Goal: Task Accomplishment & Management: Use online tool/utility

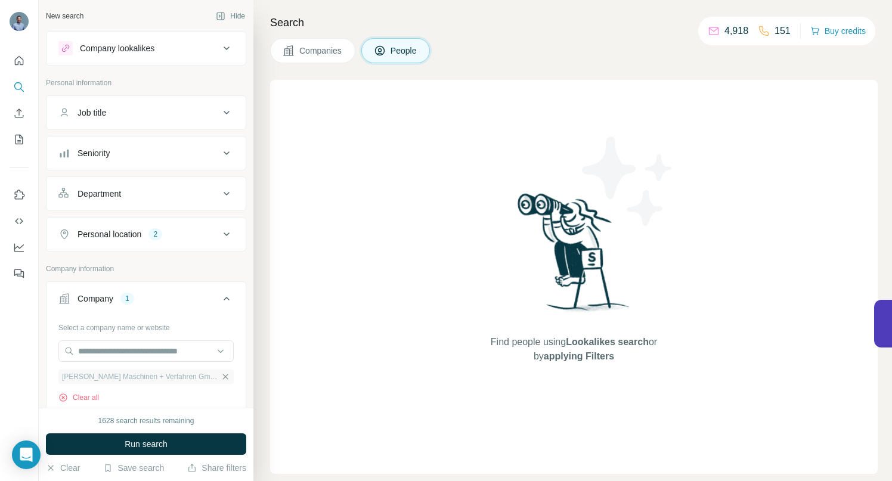
click at [221, 379] on icon "button" at bounding box center [226, 377] width 10 height 10
click at [193, 354] on input "text" at bounding box center [145, 351] width 175 height 21
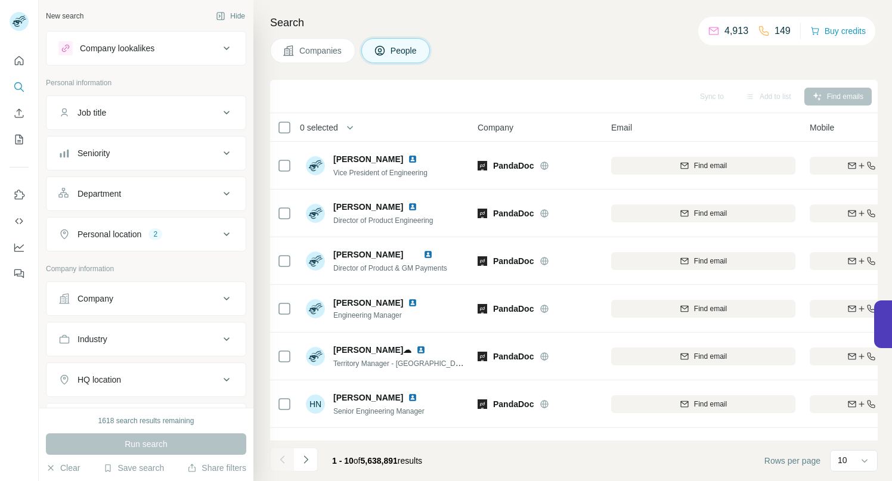
click at [219, 293] on icon at bounding box center [226, 299] width 14 height 14
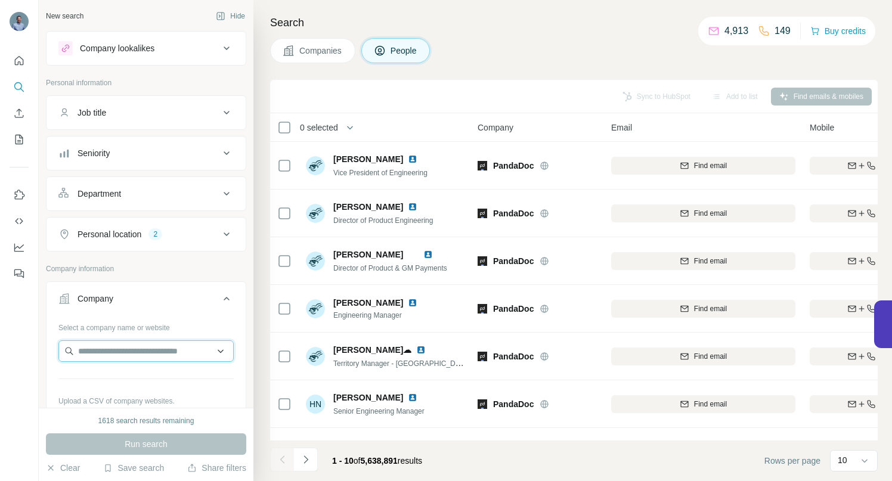
click at [159, 358] on input "text" at bounding box center [145, 351] width 175 height 21
paste input "**********"
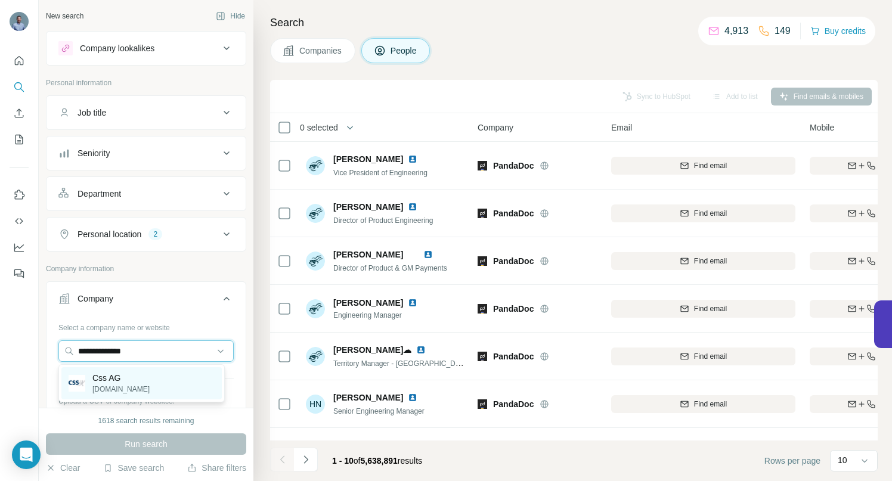
type input "**********"
click at [115, 378] on p "Css AG" at bounding box center [120, 378] width 57 height 12
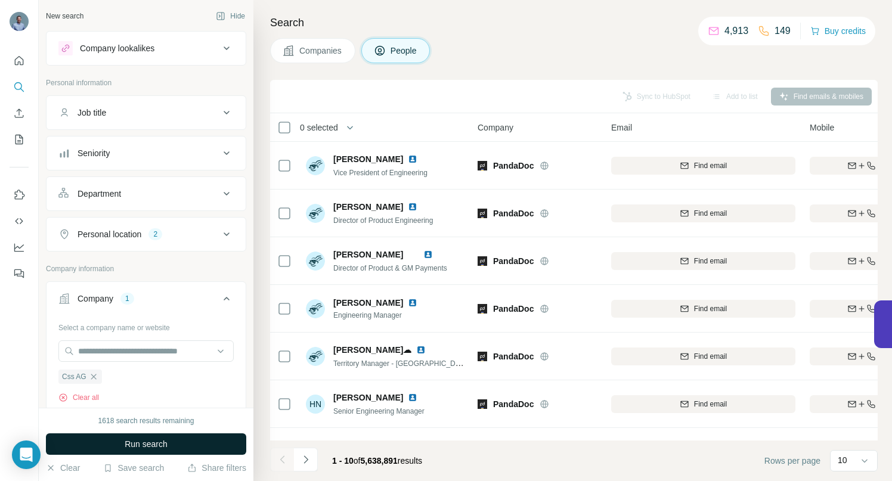
click at [115, 440] on button "Run search" at bounding box center [146, 444] width 200 height 21
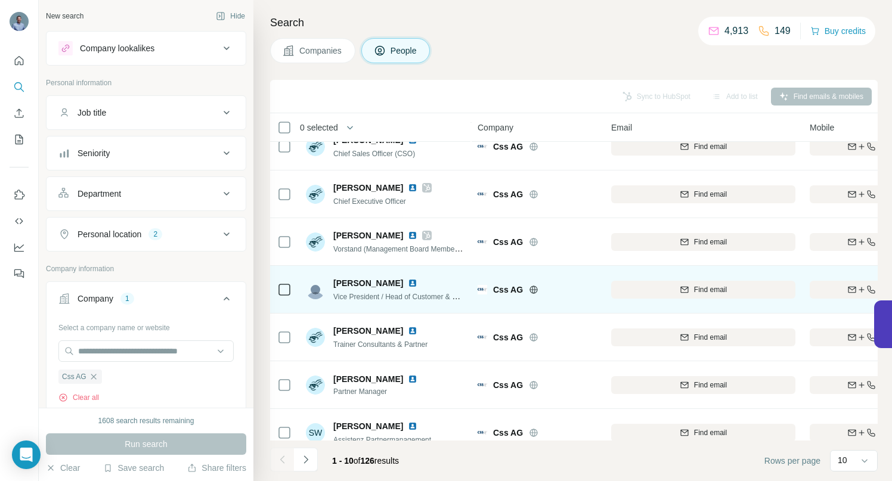
scroll to position [185, 0]
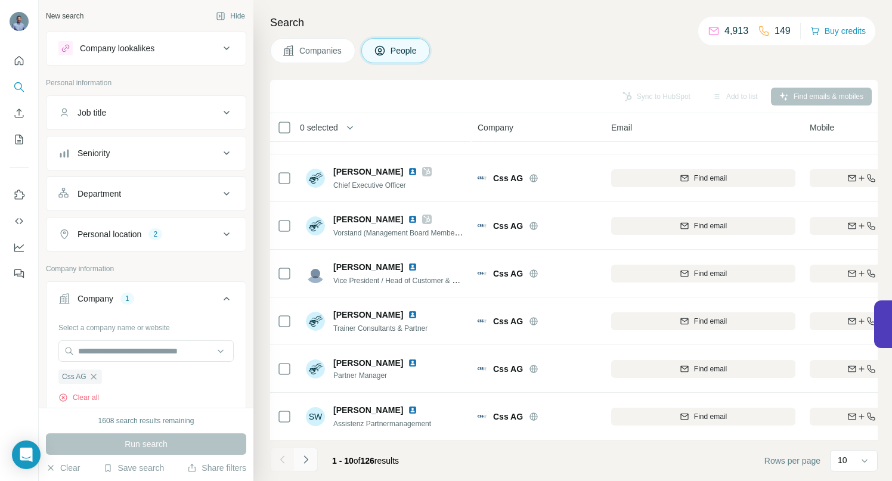
click at [307, 463] on icon "Navigate to next page" at bounding box center [306, 460] width 12 height 12
click at [305, 454] on icon "Navigate to next page" at bounding box center [306, 460] width 12 height 12
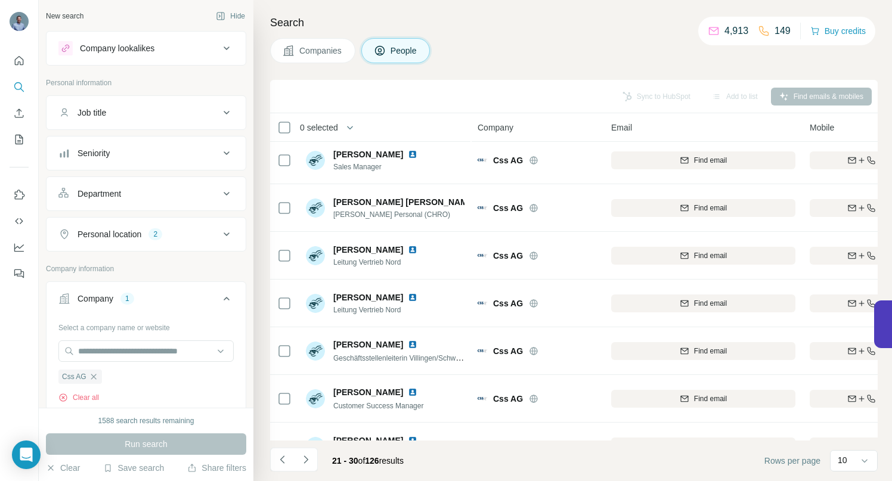
scroll to position [0, 0]
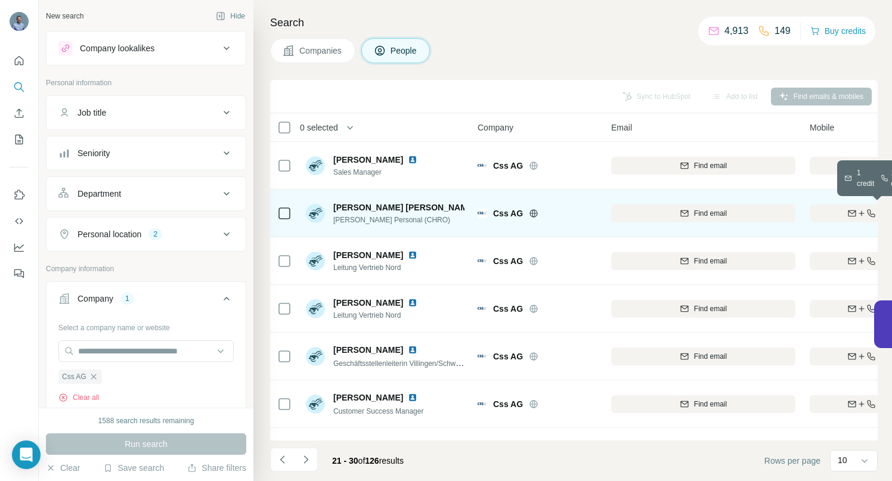
click at [823, 212] on div "Find both" at bounding box center [879, 213] width 139 height 11
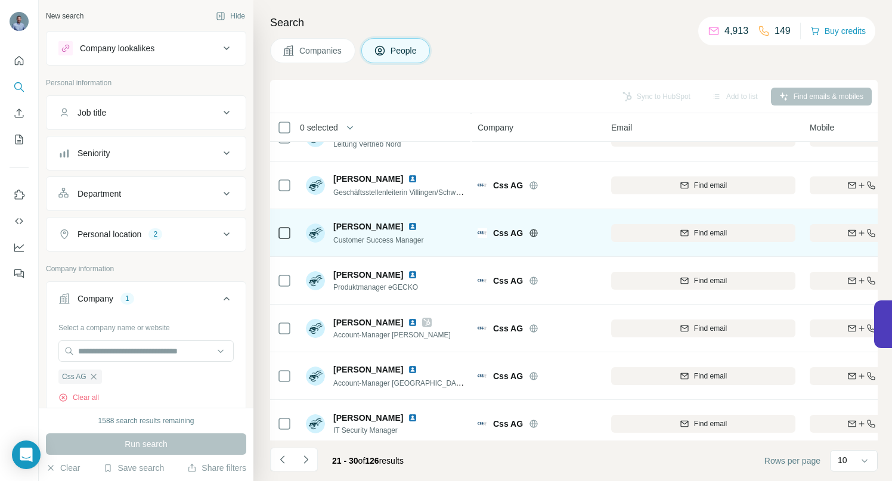
scroll to position [185, 0]
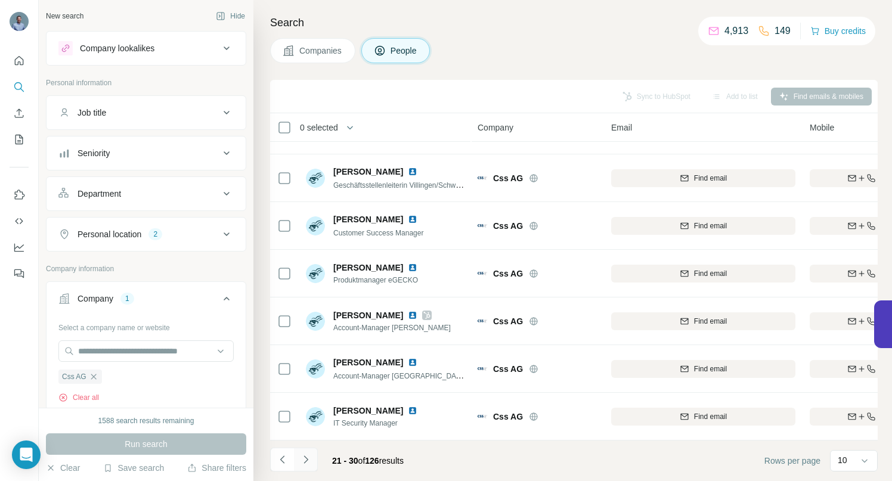
click at [308, 460] on icon "Navigate to next page" at bounding box center [306, 460] width 12 height 12
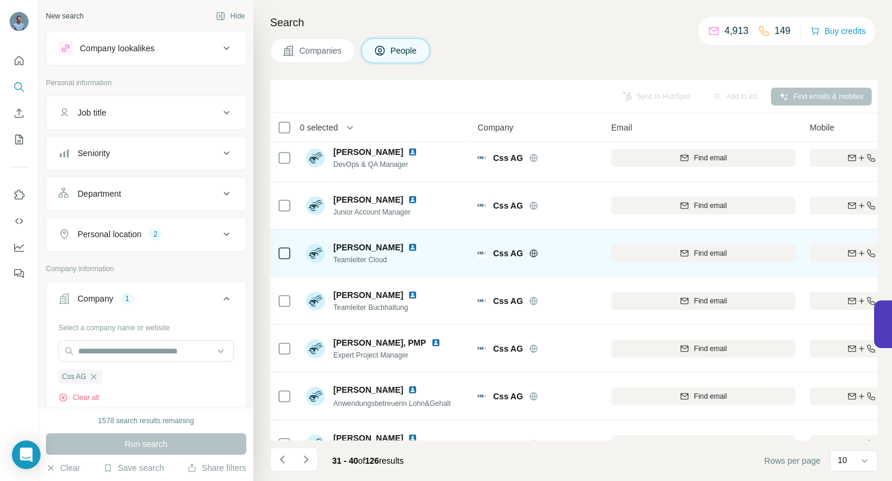
scroll to position [0, 0]
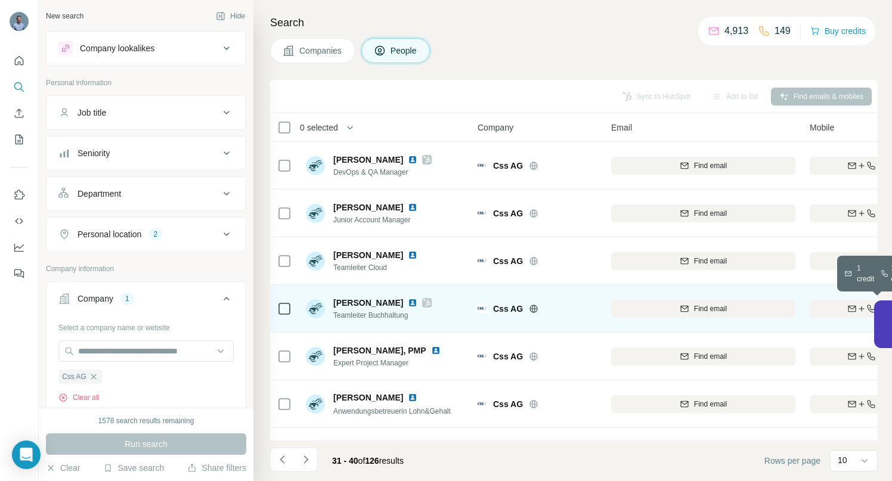
click at [834, 305] on div "Find both" at bounding box center [879, 309] width 139 height 11
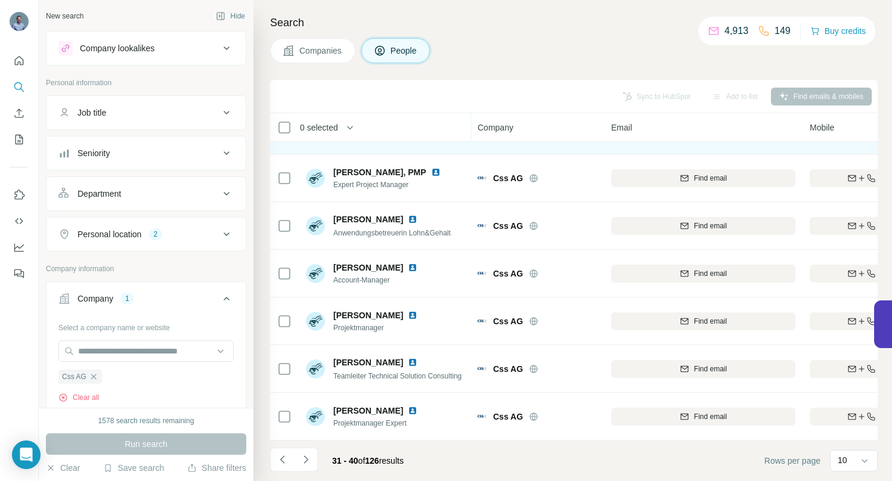
scroll to position [185, 0]
click at [304, 456] on icon "Navigate to next page" at bounding box center [306, 460] width 12 height 12
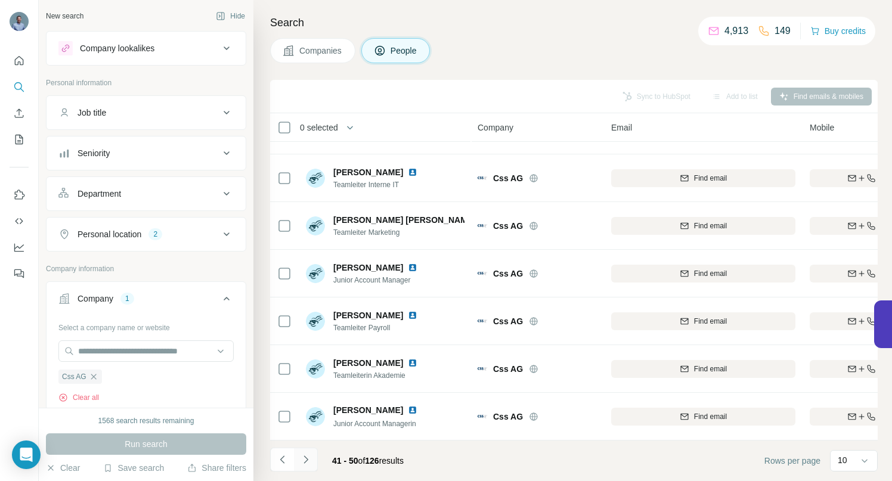
click at [307, 457] on icon "Navigate to next page" at bounding box center [306, 460] width 12 height 12
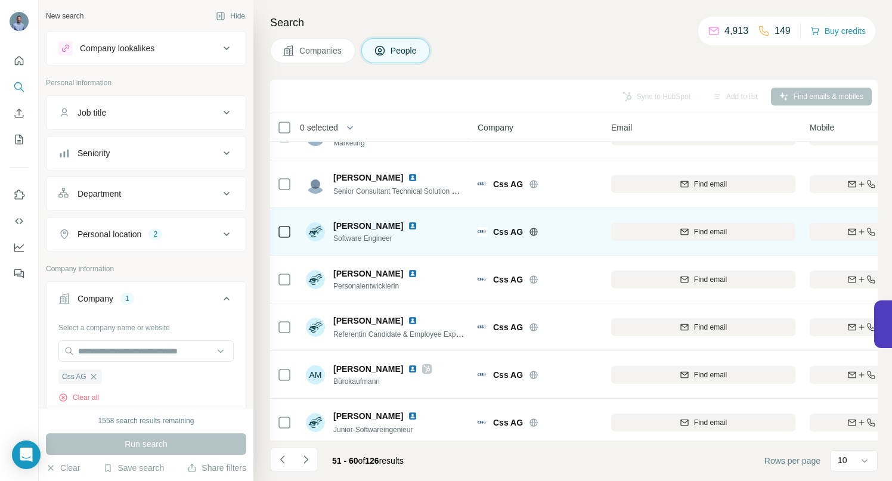
scroll to position [92, 0]
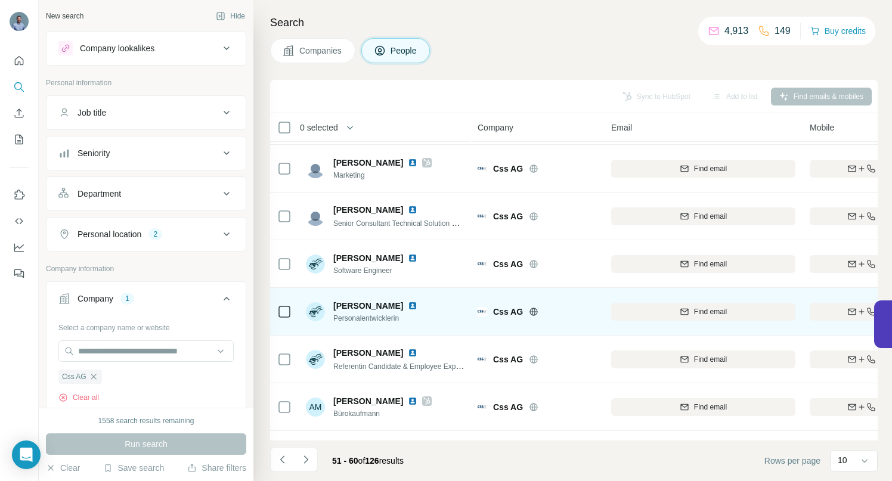
click at [408, 306] on img at bounding box center [413, 306] width 10 height 10
click at [821, 308] on div "Find both" at bounding box center [879, 312] width 139 height 11
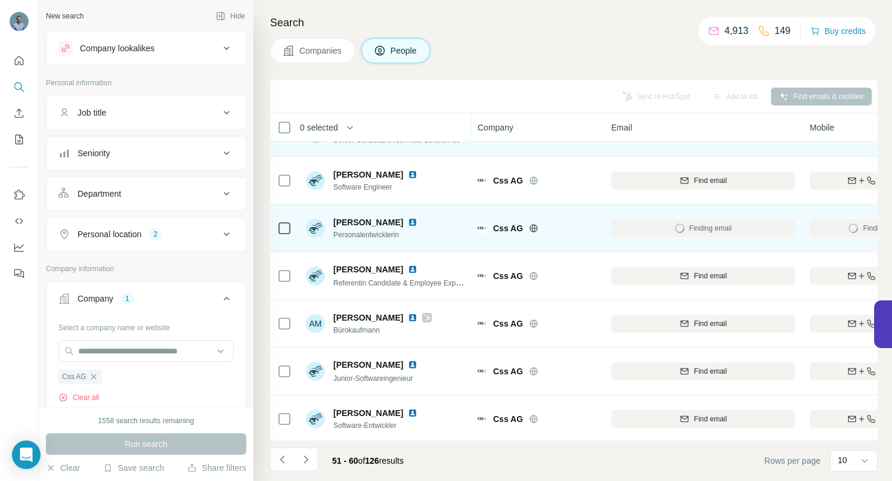
scroll to position [185, 0]
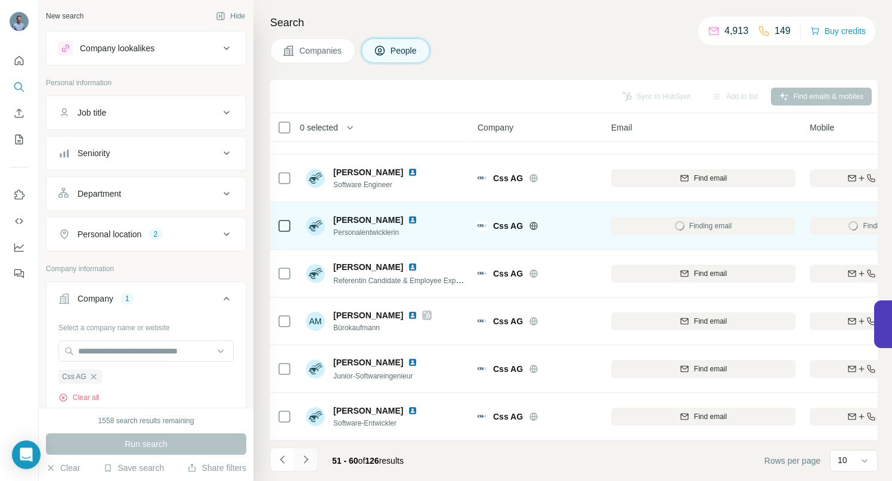
click at [308, 452] on button "Navigate to next page" at bounding box center [306, 460] width 24 height 24
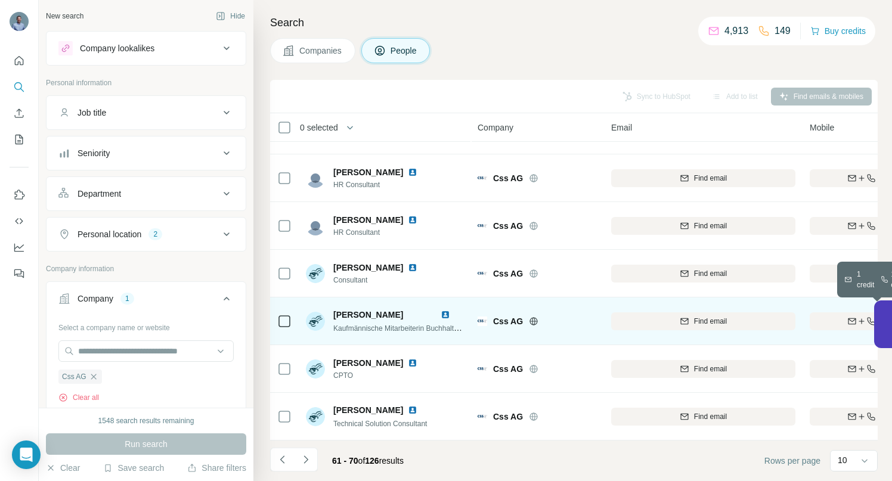
click at [817, 316] on div "Find both" at bounding box center [879, 321] width 139 height 11
click at [306, 454] on icon "Navigate to next page" at bounding box center [306, 460] width 12 height 12
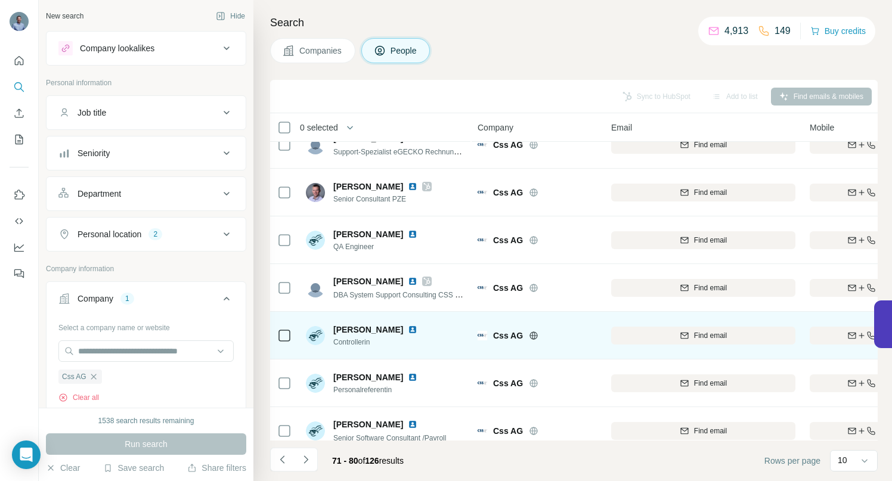
scroll to position [68, 0]
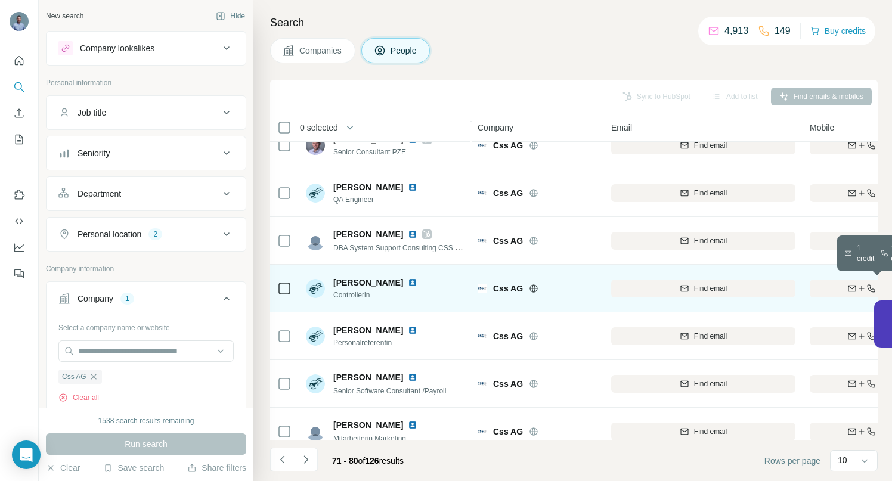
click at [830, 289] on div "Find both" at bounding box center [879, 288] width 139 height 11
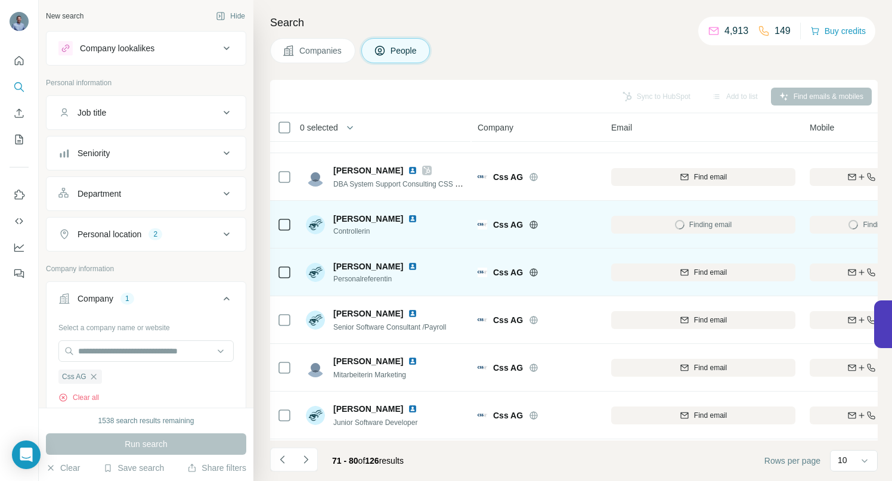
scroll to position [185, 0]
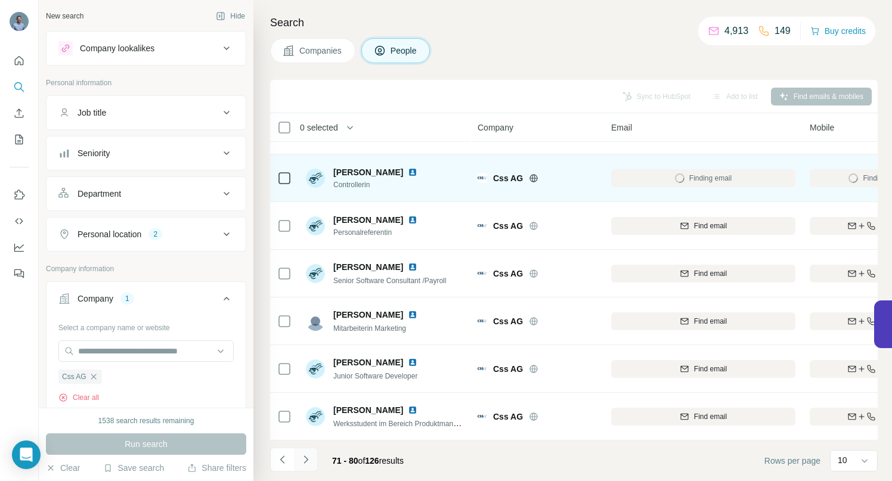
click at [303, 462] on icon "Navigate to next page" at bounding box center [306, 460] width 12 height 12
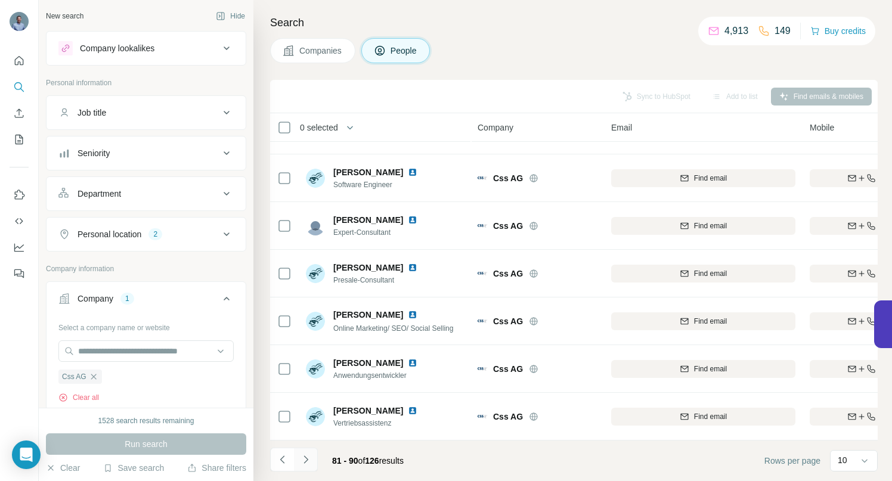
click at [306, 459] on icon "Navigate to next page" at bounding box center [306, 460] width 12 height 12
click at [307, 459] on icon "Navigate to next page" at bounding box center [306, 460] width 12 height 12
click at [309, 457] on icon "Navigate to next page" at bounding box center [306, 460] width 12 height 12
click at [305, 458] on icon "Navigate to next page" at bounding box center [306, 460] width 4 height 8
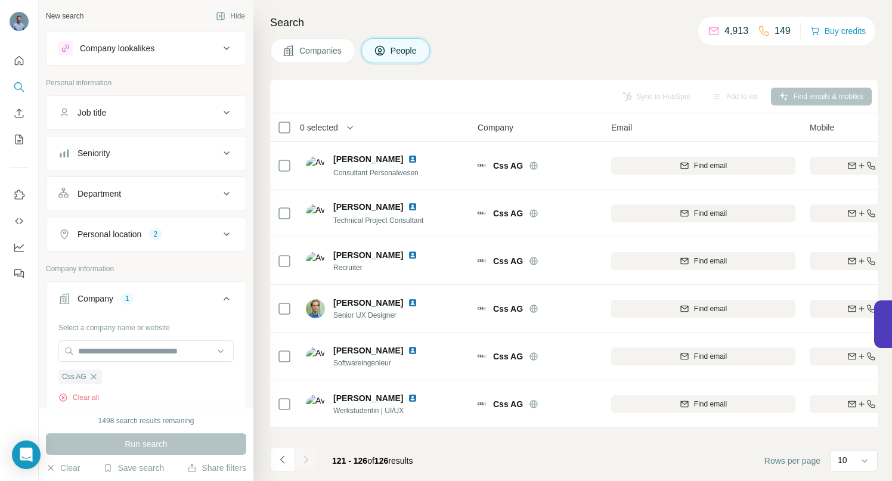
scroll to position [0, 0]
click at [284, 461] on icon "Navigate to previous page" at bounding box center [283, 460] width 12 height 12
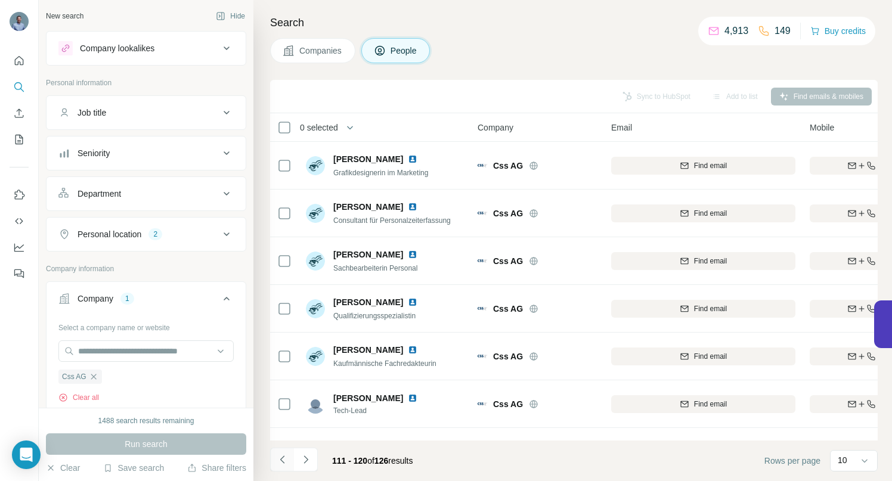
click at [284, 461] on icon "Navigate to previous page" at bounding box center [283, 460] width 12 height 12
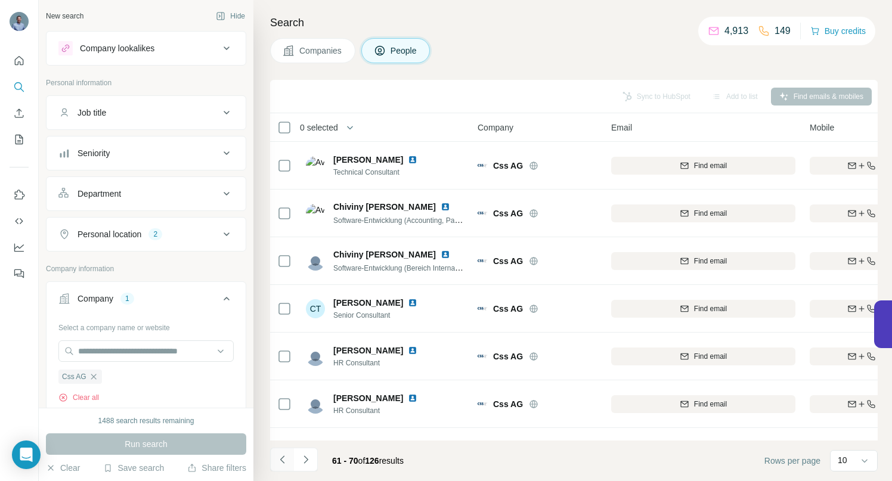
click at [284, 461] on icon "Navigate to previous page" at bounding box center [283, 460] width 12 height 12
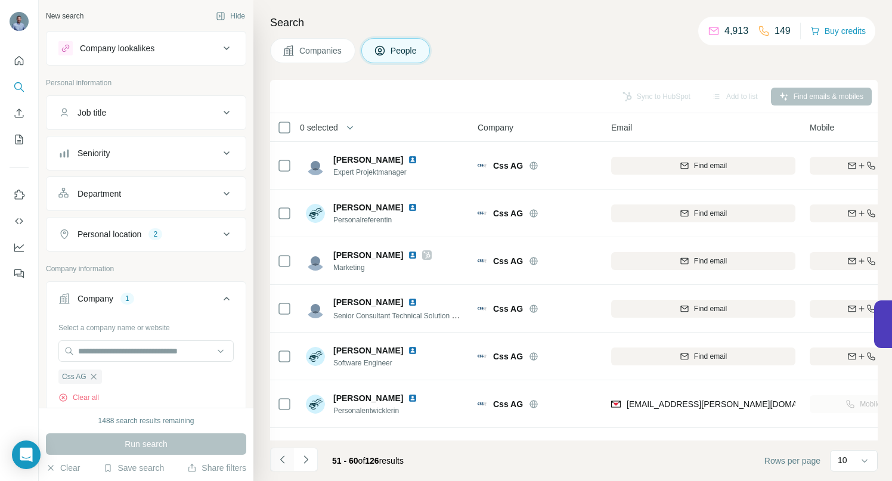
click at [284, 461] on icon "Navigate to previous page" at bounding box center [283, 460] width 12 height 12
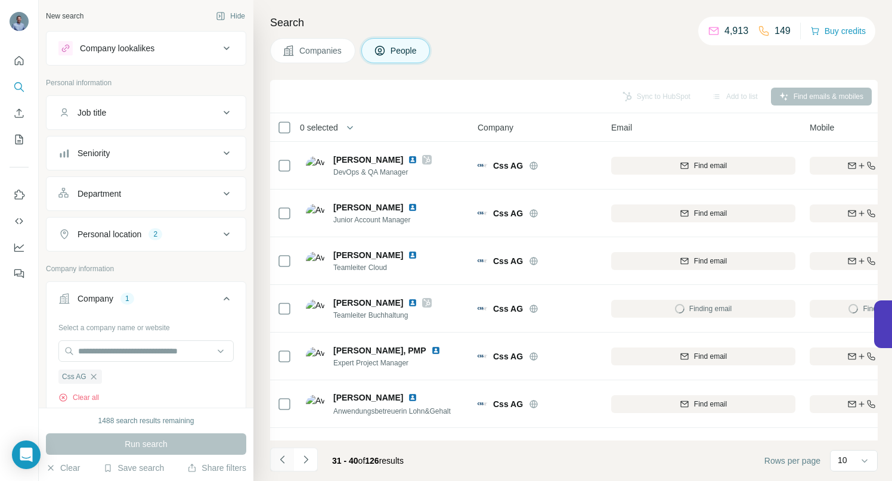
click at [284, 461] on icon "Navigate to previous page" at bounding box center [283, 460] width 12 height 12
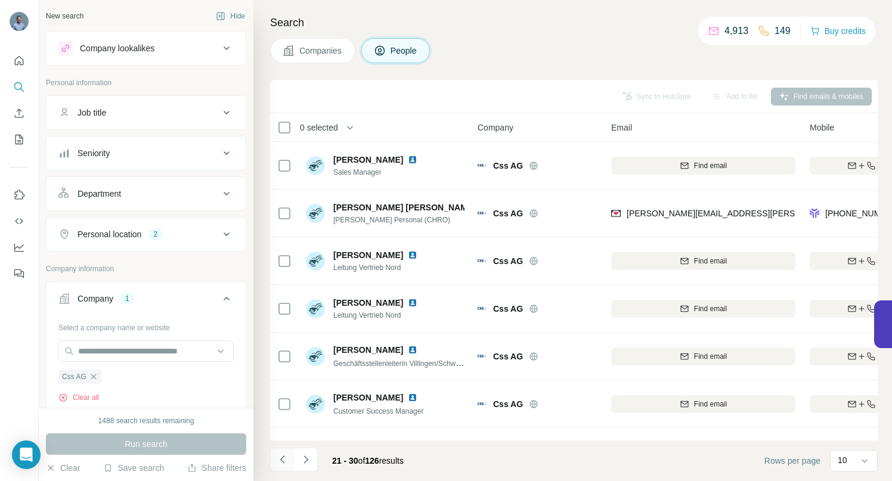
click at [284, 461] on icon "Navigate to previous page" at bounding box center [283, 460] width 12 height 12
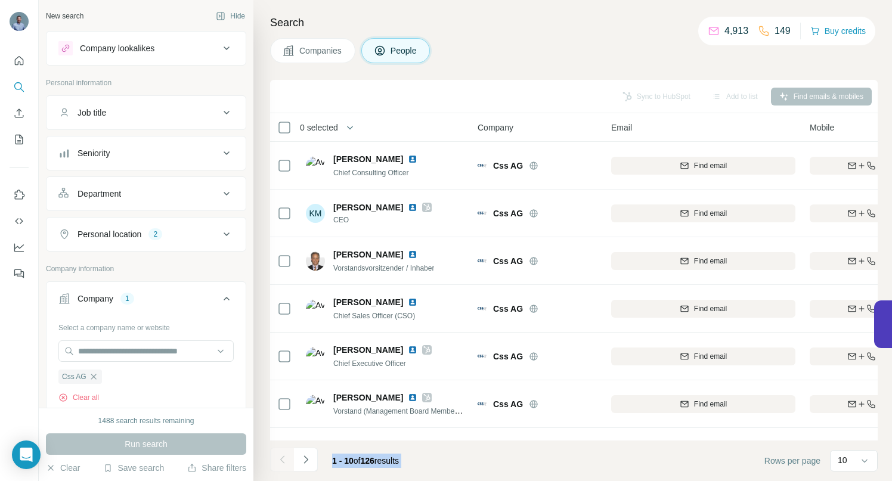
click at [284, 461] on div at bounding box center [282, 460] width 24 height 24
click at [284, 460] on div at bounding box center [282, 460] width 24 height 24
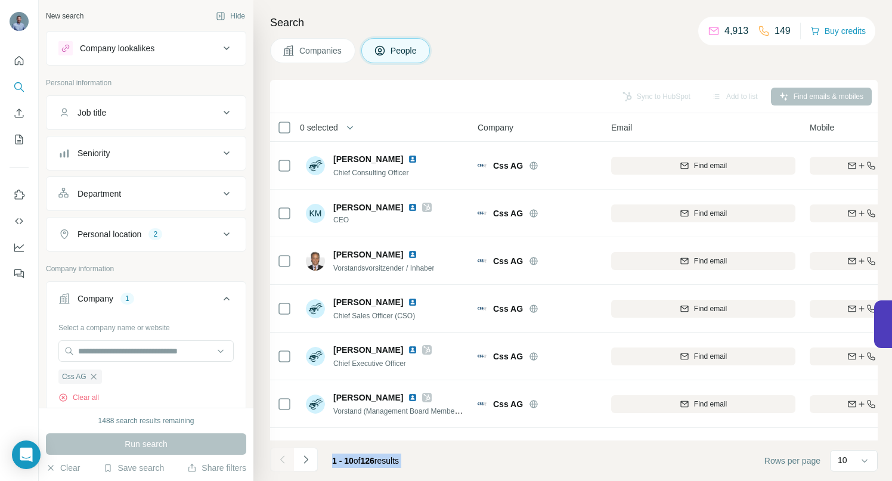
click at [284, 460] on div at bounding box center [282, 460] width 24 height 24
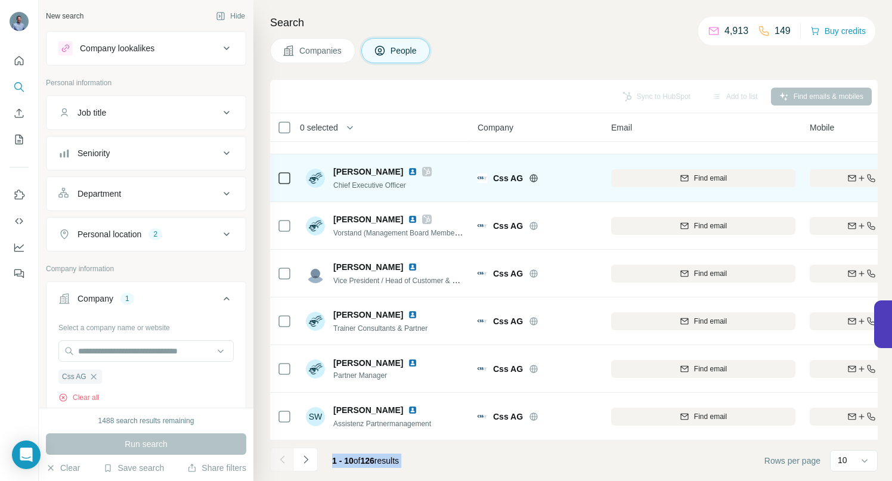
scroll to position [185, 0]
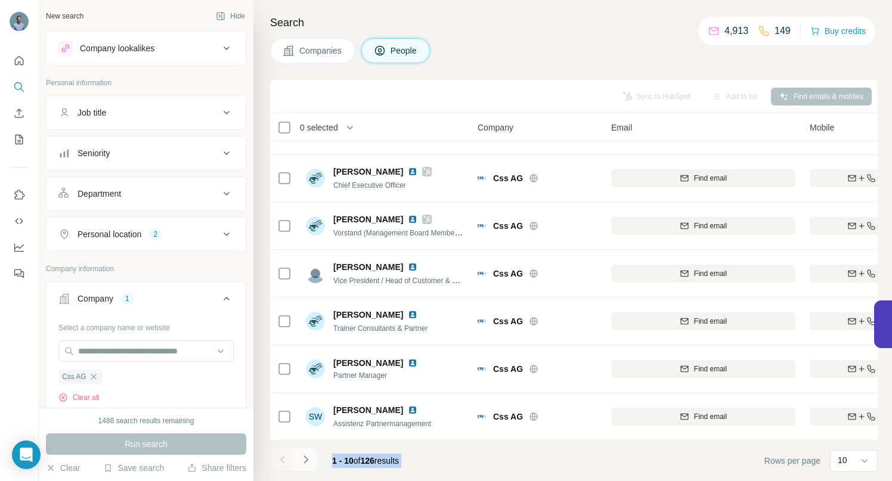
click at [304, 461] on icon "Navigate to next page" at bounding box center [306, 460] width 12 height 12
click at [310, 460] on icon "Navigate to next page" at bounding box center [306, 460] width 12 height 12
click at [308, 462] on icon "Navigate to next page" at bounding box center [306, 460] width 12 height 12
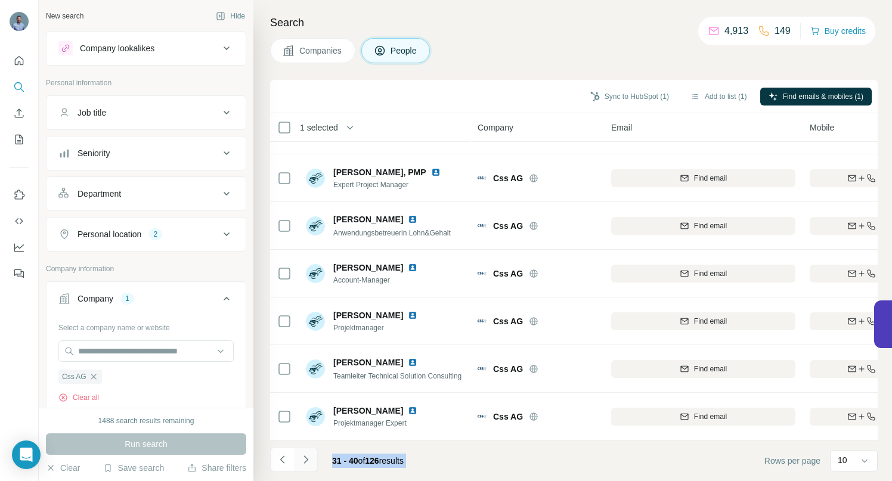
click at [307, 465] on icon "Navigate to next page" at bounding box center [306, 460] width 12 height 12
click at [307, 456] on icon "Navigate to next page" at bounding box center [306, 460] width 12 height 12
drag, startPoint x: 307, startPoint y: 463, endPoint x: 313, endPoint y: 457, distance: 8.4
click at [307, 463] on icon "Navigate to next page" at bounding box center [306, 460] width 12 height 12
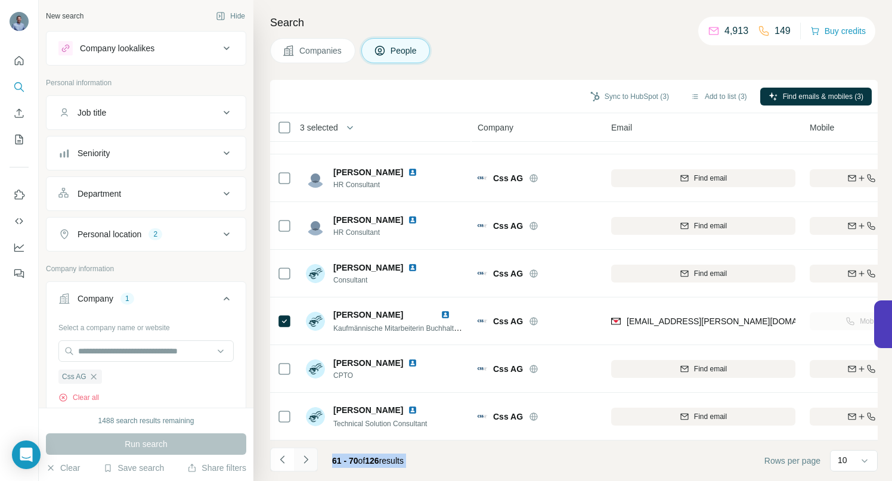
click at [304, 460] on icon "Navigate to next page" at bounding box center [306, 460] width 12 height 12
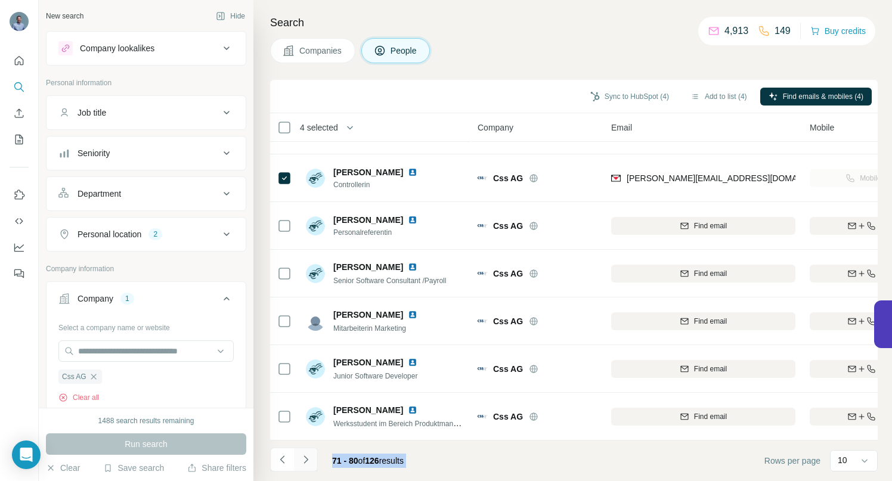
click at [307, 457] on icon "Navigate to next page" at bounding box center [306, 460] width 12 height 12
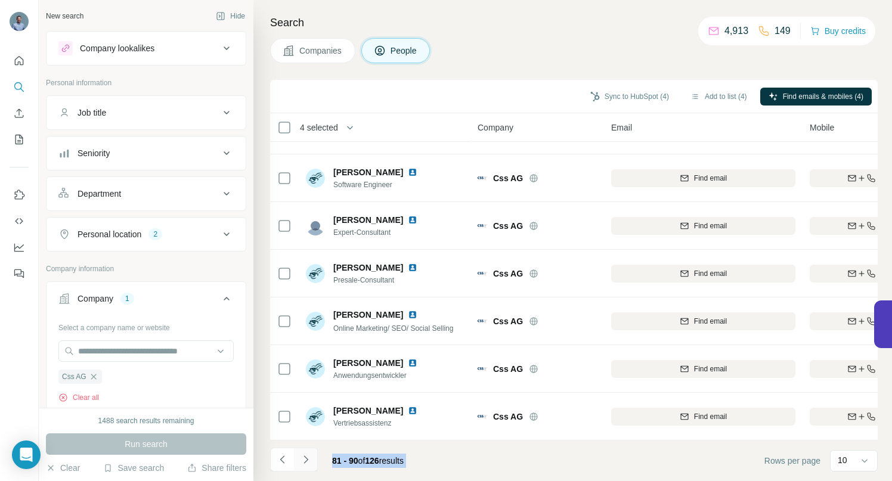
click at [307, 460] on icon "Navigate to next page" at bounding box center [306, 460] width 4 height 8
click at [306, 457] on icon "Navigate to next page" at bounding box center [306, 460] width 12 height 12
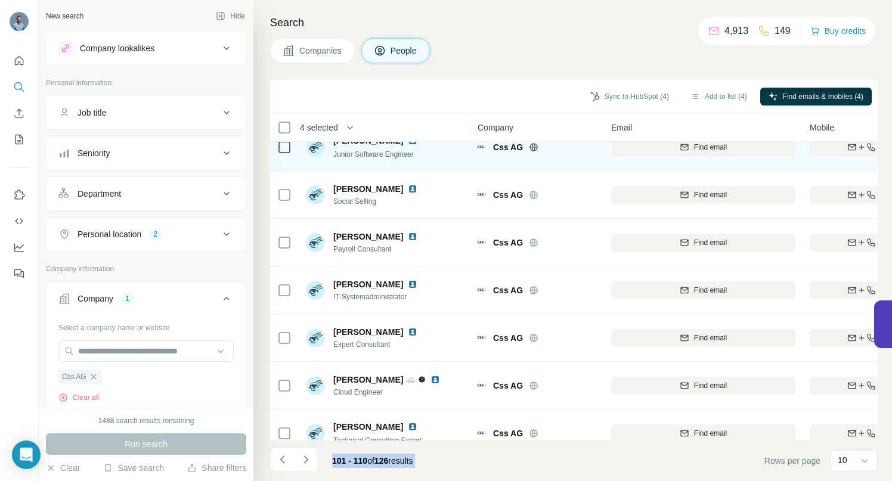
scroll to position [0, 0]
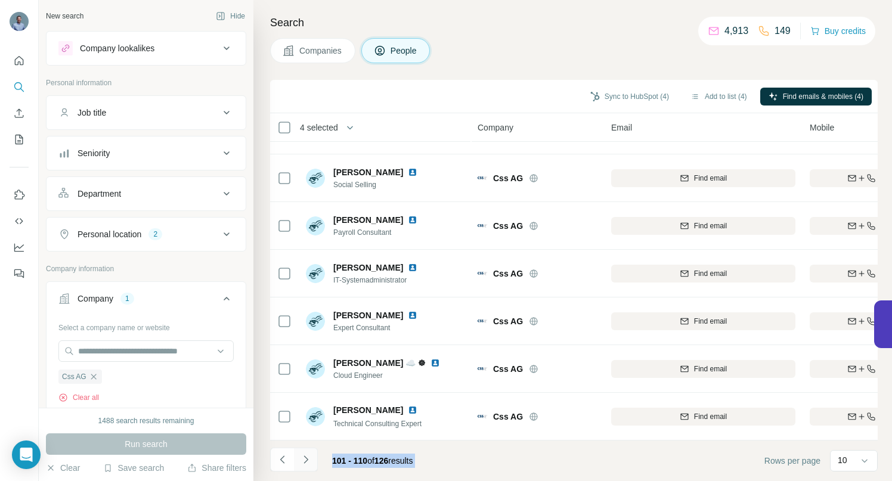
click at [305, 459] on icon "Navigate to next page" at bounding box center [306, 460] width 12 height 12
click at [308, 456] on icon "Navigate to next page" at bounding box center [306, 460] width 12 height 12
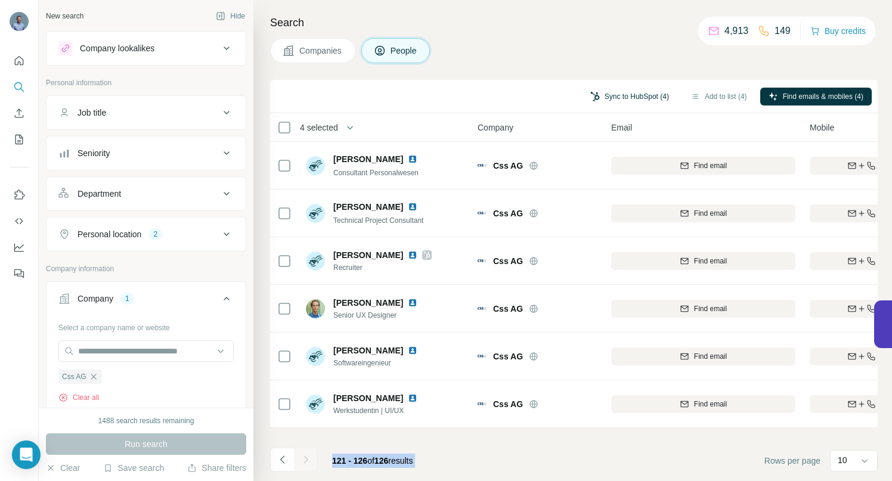
click at [636, 98] on button "Sync to HubSpot (4)" at bounding box center [629, 97] width 95 height 18
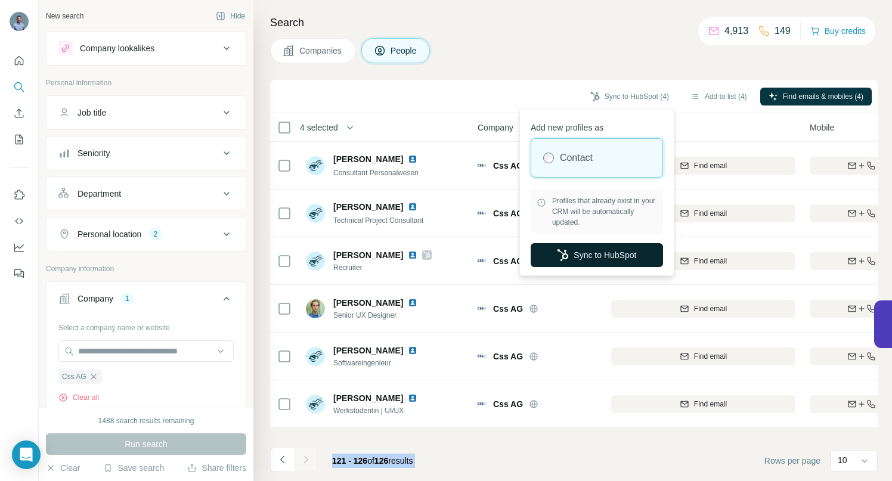
click at [594, 258] on button "Sync to HubSpot" at bounding box center [597, 255] width 132 height 24
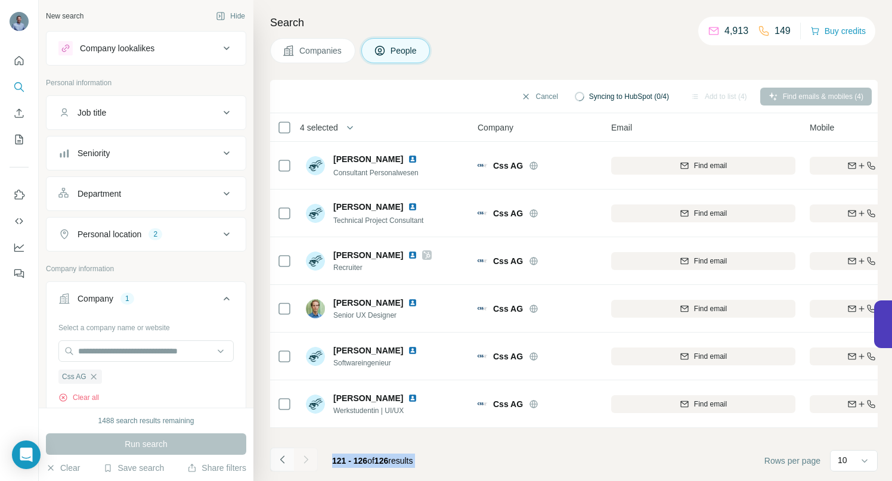
click at [283, 460] on icon "Navigate to previous page" at bounding box center [283, 460] width 12 height 12
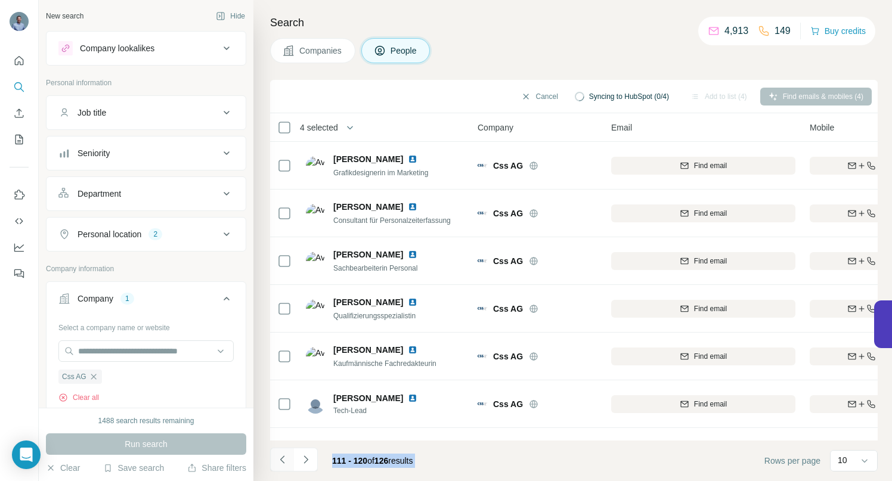
click at [283, 460] on icon "Navigate to previous page" at bounding box center [283, 460] width 12 height 12
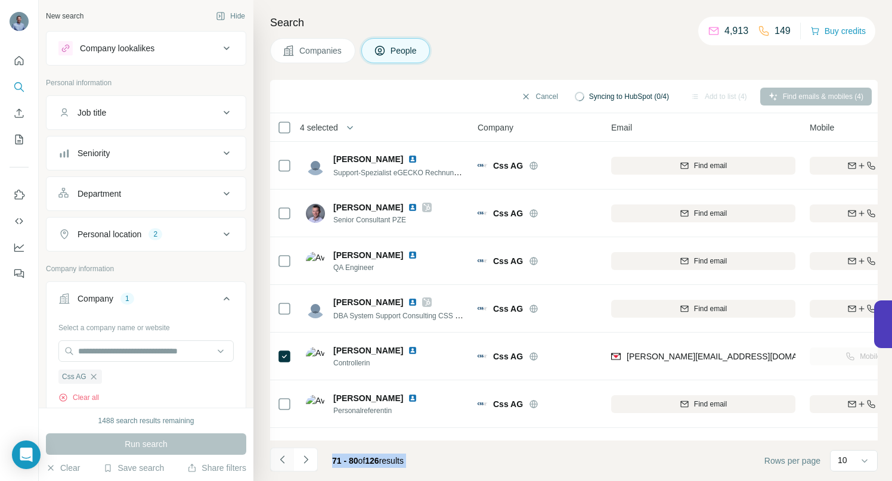
click at [283, 460] on icon "Navigate to previous page" at bounding box center [283, 460] width 12 height 12
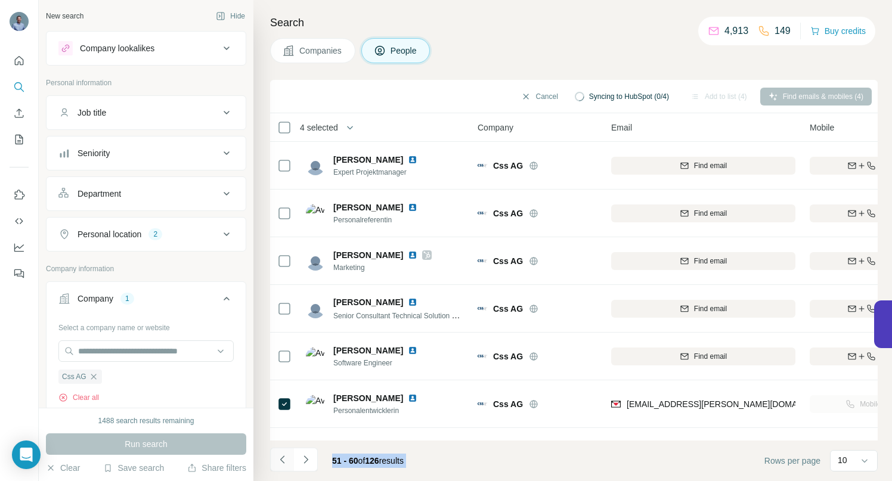
click at [283, 460] on icon "Navigate to previous page" at bounding box center [283, 460] width 12 height 12
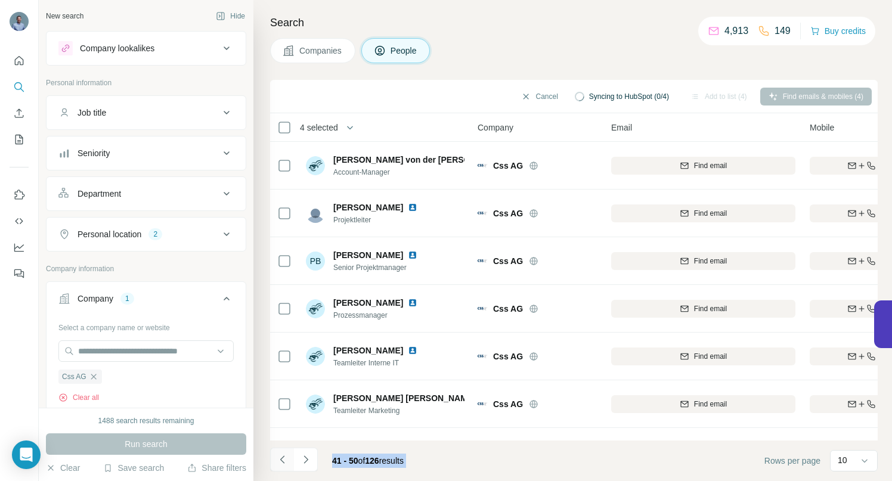
click at [283, 460] on icon "Navigate to previous page" at bounding box center [283, 460] width 12 height 12
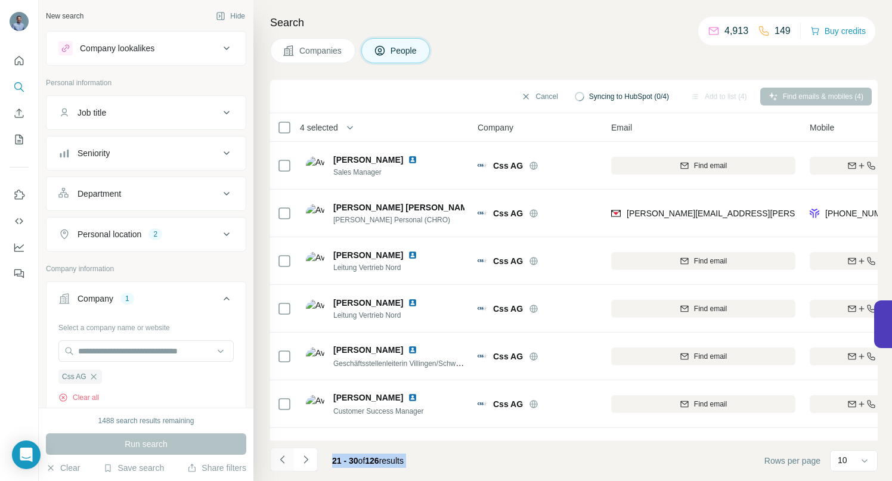
click at [283, 460] on icon "Navigate to previous page" at bounding box center [283, 460] width 12 height 12
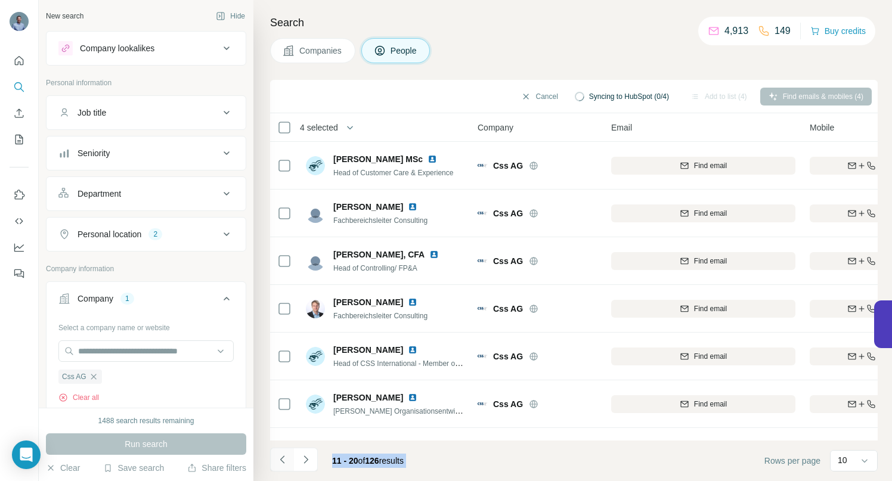
click at [283, 460] on icon "Navigate to previous page" at bounding box center [283, 460] width 12 height 12
click at [283, 460] on div at bounding box center [282, 460] width 24 height 24
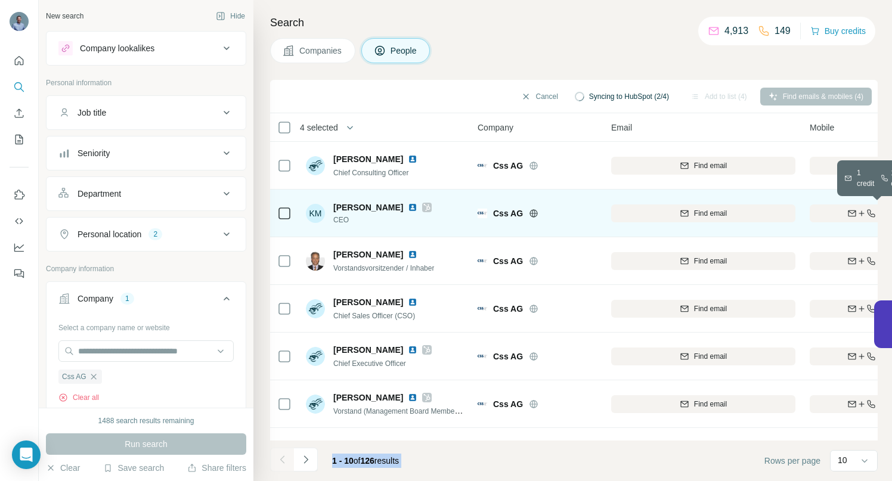
click at [830, 215] on div "Find both" at bounding box center [879, 213] width 139 height 11
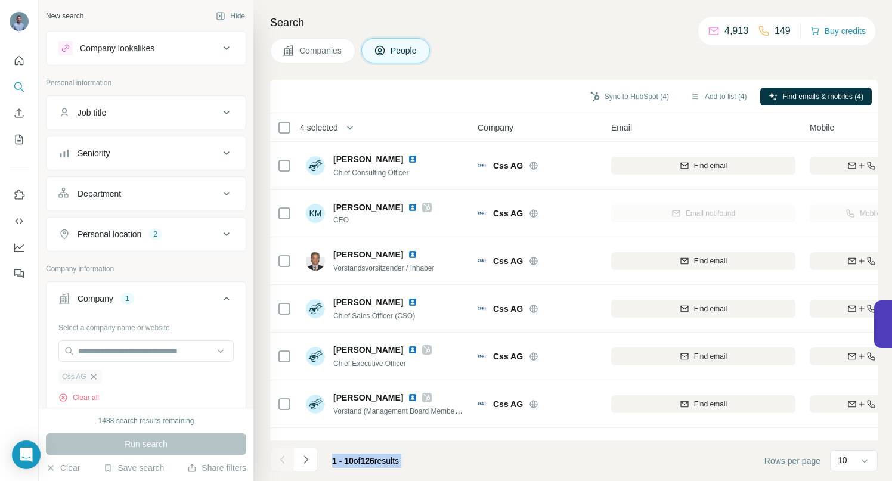
click at [95, 380] on icon "button" at bounding box center [94, 377] width 10 height 10
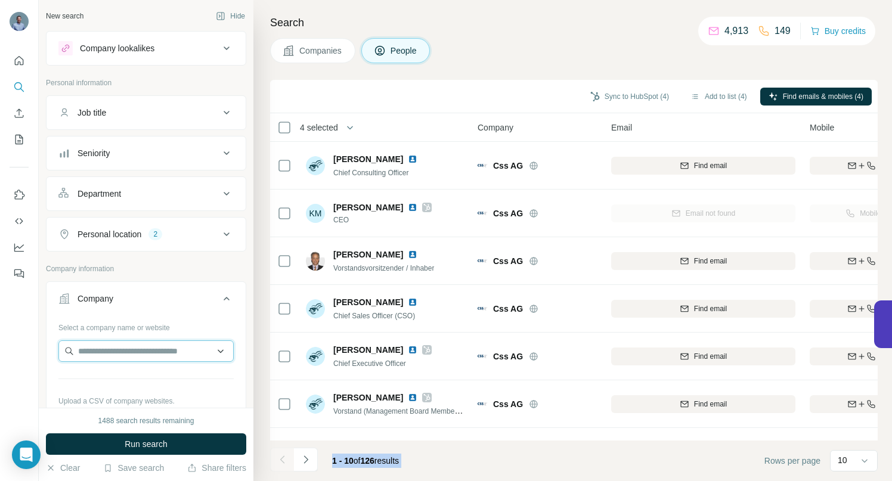
click at [92, 346] on input "text" at bounding box center [145, 351] width 175 height 21
paste input "**********"
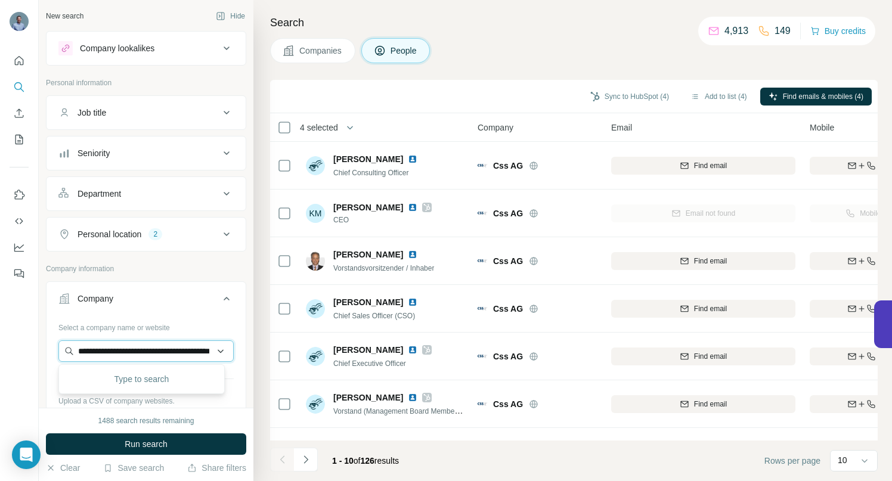
scroll to position [0, 70]
type input "**********"
click at [106, 378] on p "Container xChange" at bounding box center [128, 378] width 72 height 12
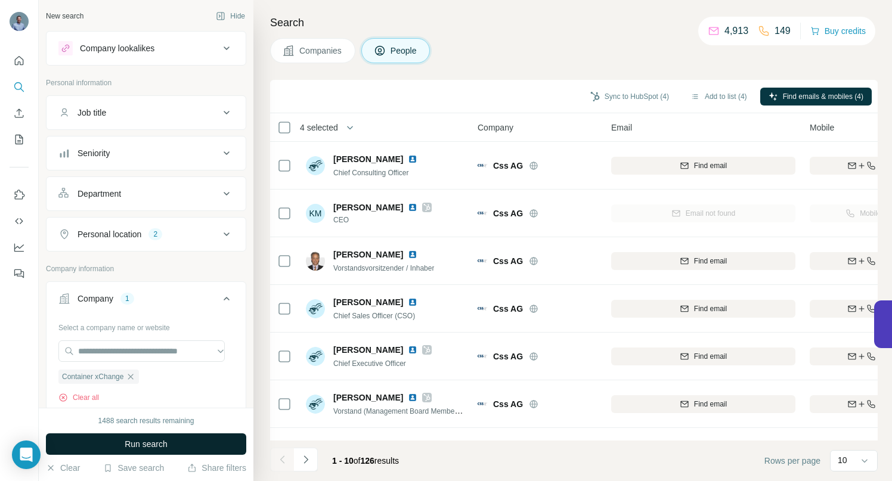
click at [133, 443] on span "Run search" at bounding box center [146, 444] width 43 height 12
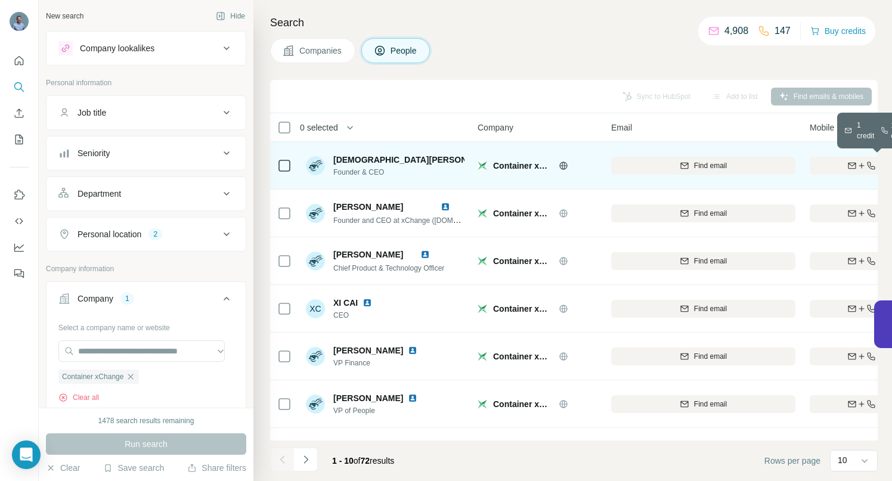
click at [848, 165] on icon "button" at bounding box center [853, 166] width 10 height 10
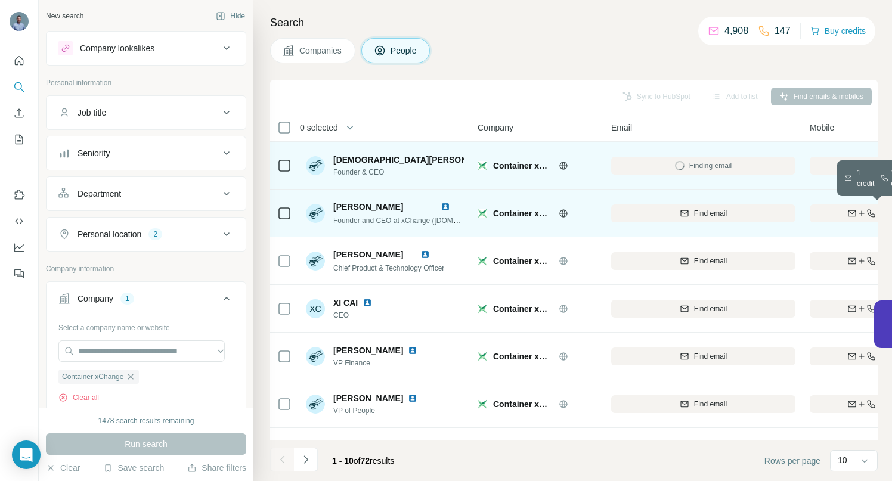
click at [849, 216] on icon "button" at bounding box center [853, 213] width 8 height 6
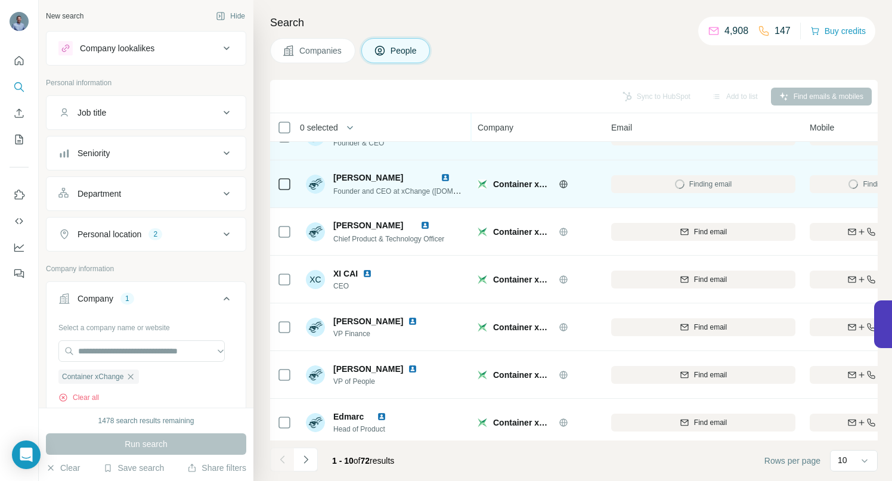
scroll to position [47, 0]
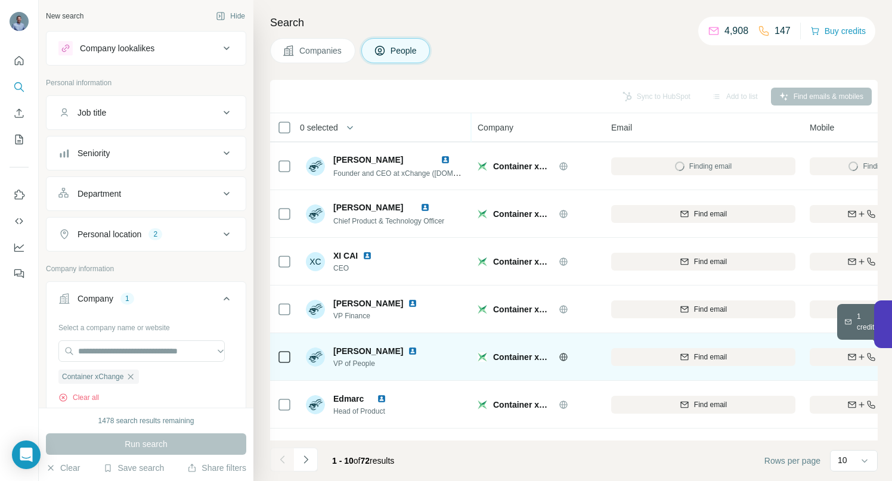
click at [850, 355] on icon "button" at bounding box center [853, 357] width 10 height 10
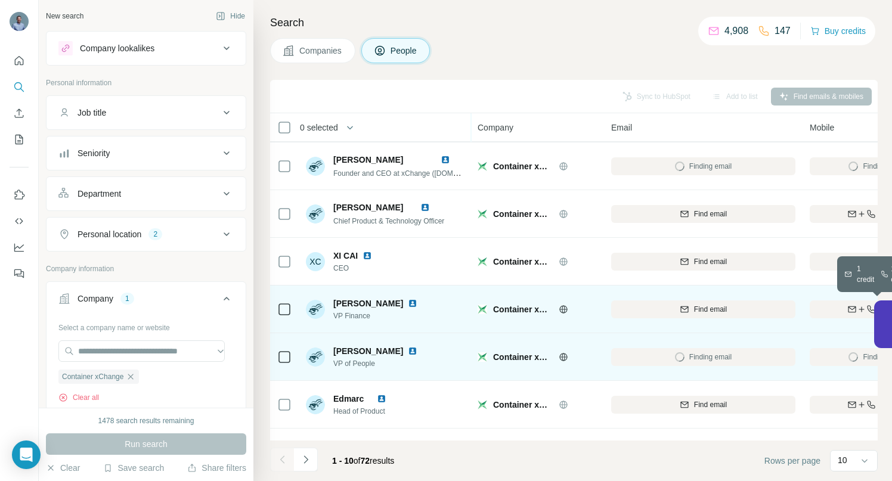
click at [825, 305] on div "Find both" at bounding box center [879, 309] width 139 height 11
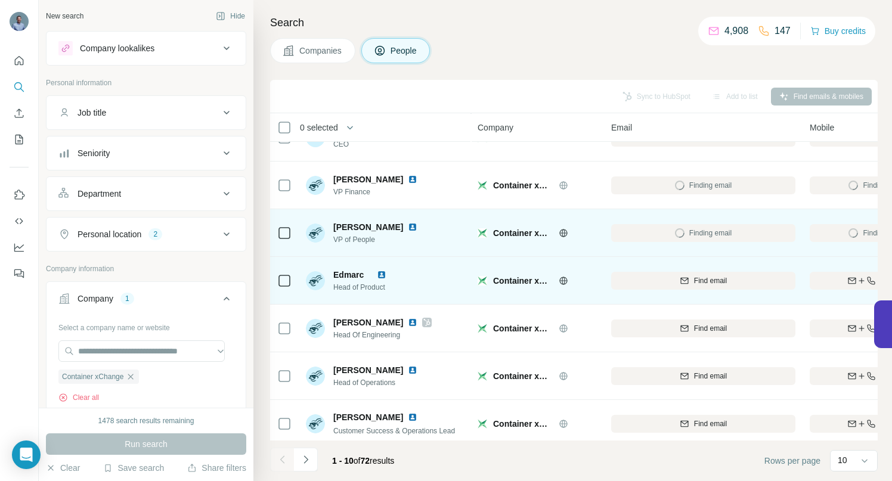
scroll to position [185, 0]
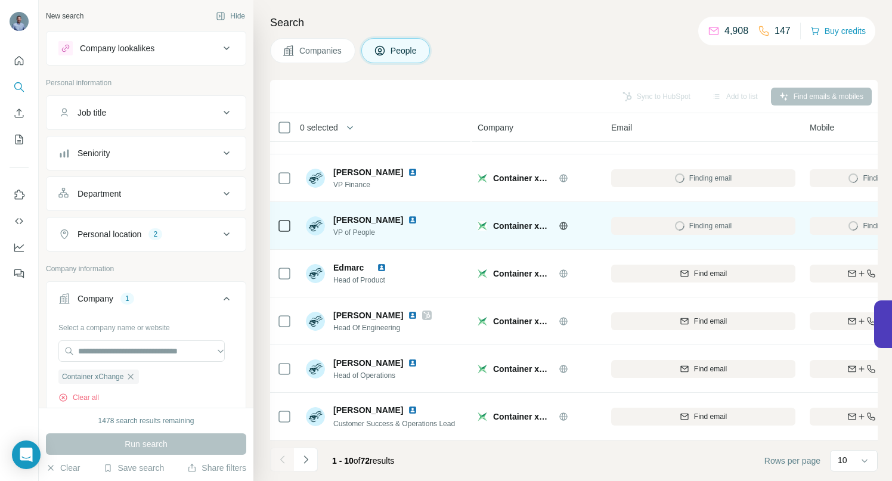
click at [305, 463] on icon "Navigate to next page" at bounding box center [306, 460] width 12 height 12
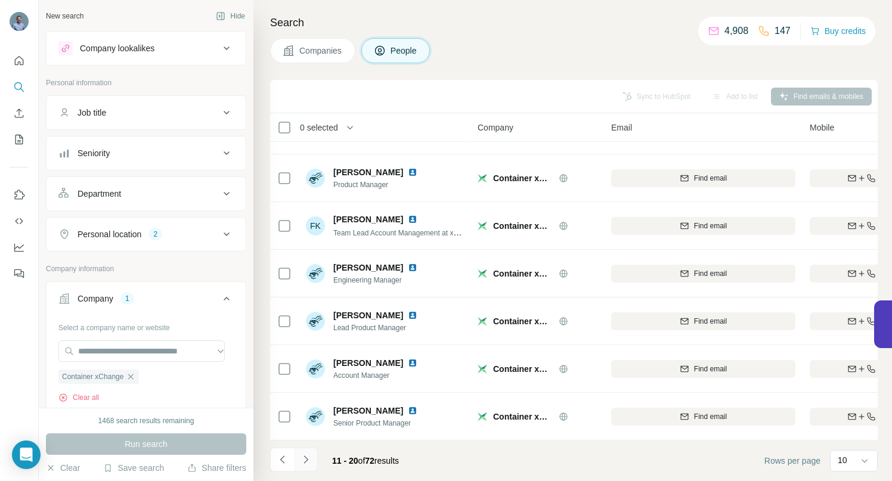
click at [304, 461] on icon "Navigate to next page" at bounding box center [306, 460] width 12 height 12
click at [305, 460] on icon "Navigate to next page" at bounding box center [306, 460] width 12 height 12
click at [308, 462] on icon "Navigate to next page" at bounding box center [306, 460] width 12 height 12
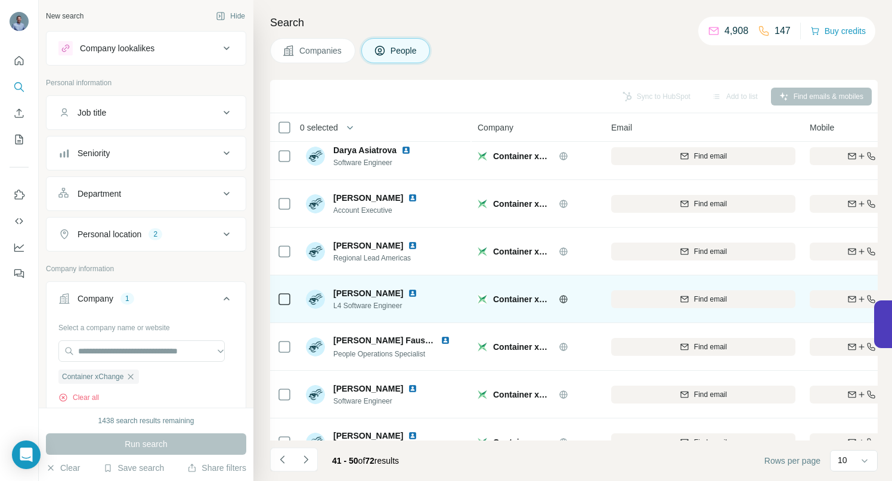
scroll to position [15, 0]
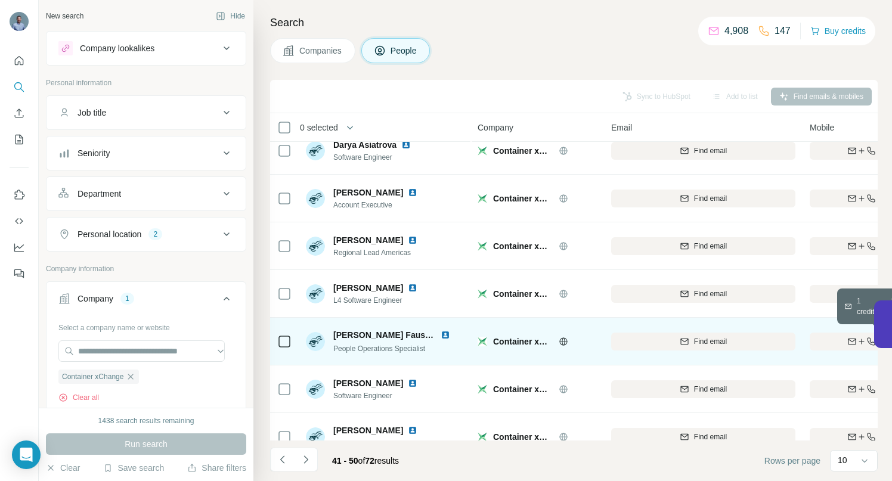
click at [850, 341] on icon "button" at bounding box center [853, 342] width 10 height 10
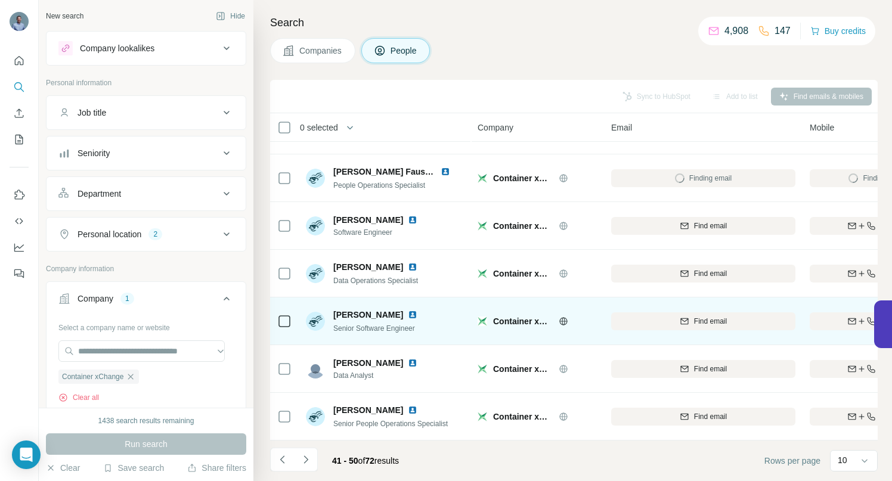
scroll to position [185, 0]
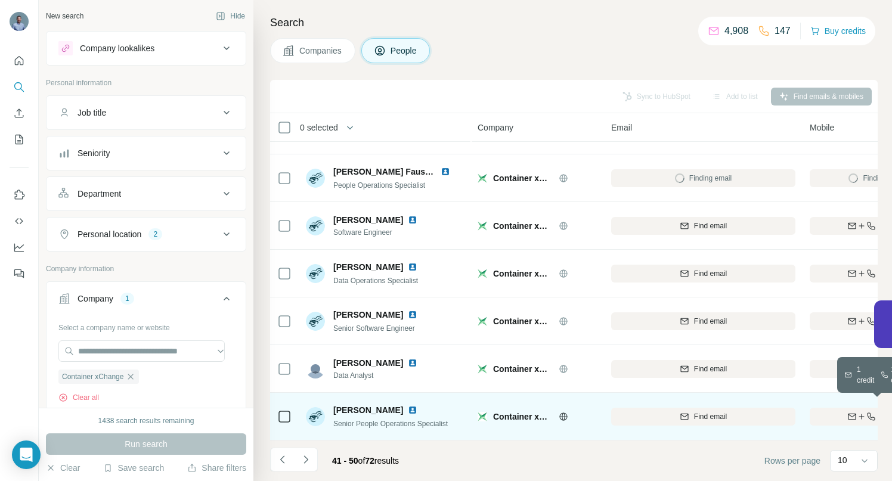
click at [851, 412] on icon "button" at bounding box center [853, 417] width 10 height 10
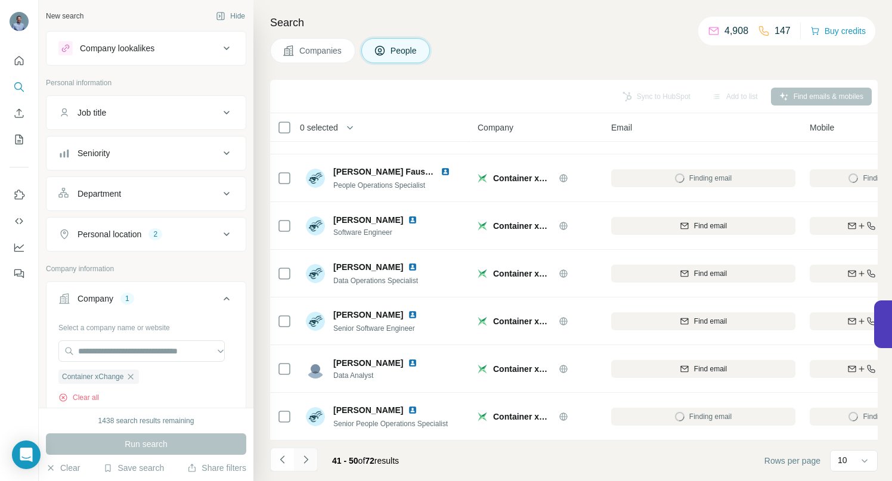
click at [307, 457] on icon "Navigate to next page" at bounding box center [306, 460] width 12 height 12
click at [310, 457] on icon "Navigate to next page" at bounding box center [306, 460] width 12 height 12
click at [301, 460] on icon "Navigate to next page" at bounding box center [306, 460] width 12 height 12
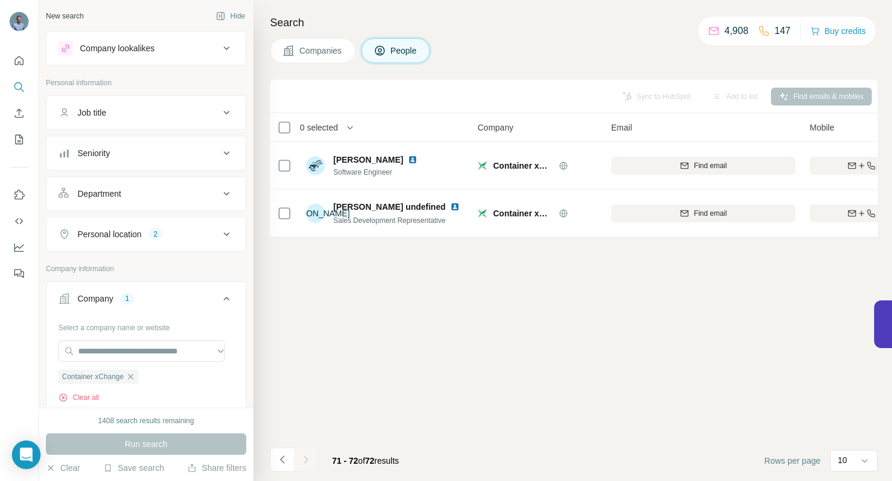
scroll to position [0, 0]
click at [282, 460] on icon "Navigate to previous page" at bounding box center [283, 460] width 12 height 12
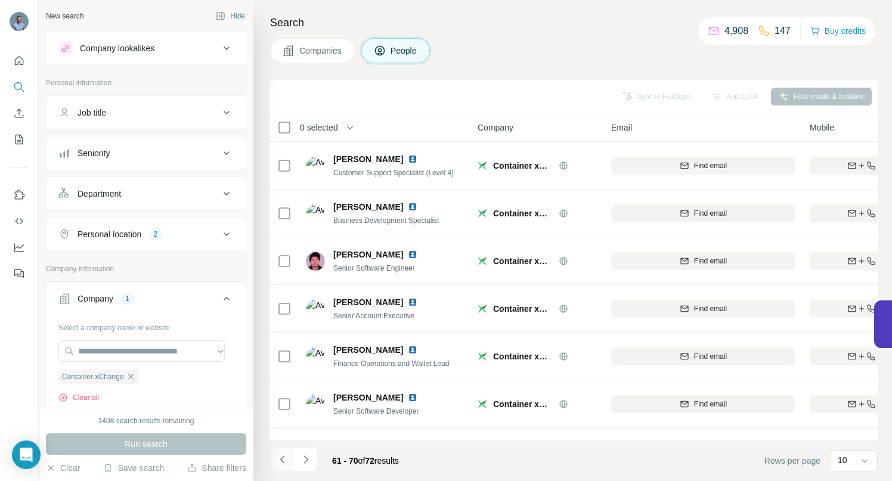
click at [282, 460] on icon "Navigate to previous page" at bounding box center [283, 460] width 12 height 12
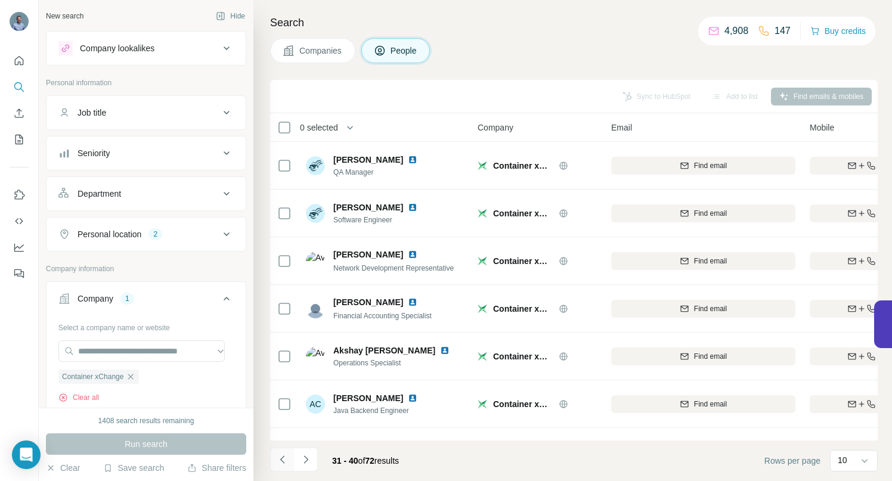
click at [282, 460] on icon "Navigate to previous page" at bounding box center [283, 460] width 12 height 12
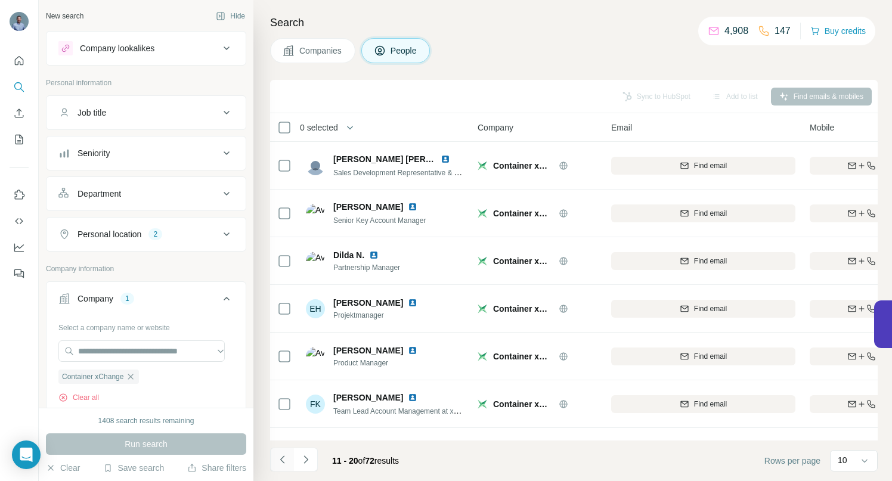
click at [282, 460] on icon "Navigate to previous page" at bounding box center [283, 460] width 12 height 12
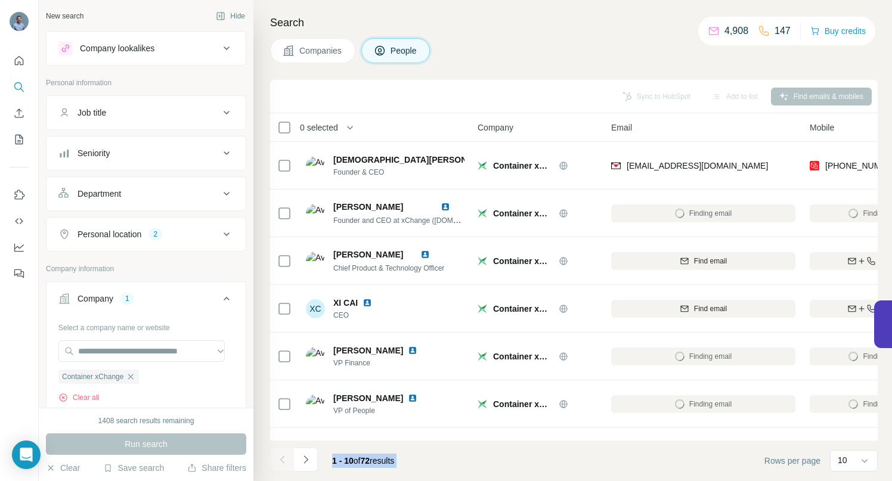
click at [282, 460] on div at bounding box center [282, 460] width 24 height 24
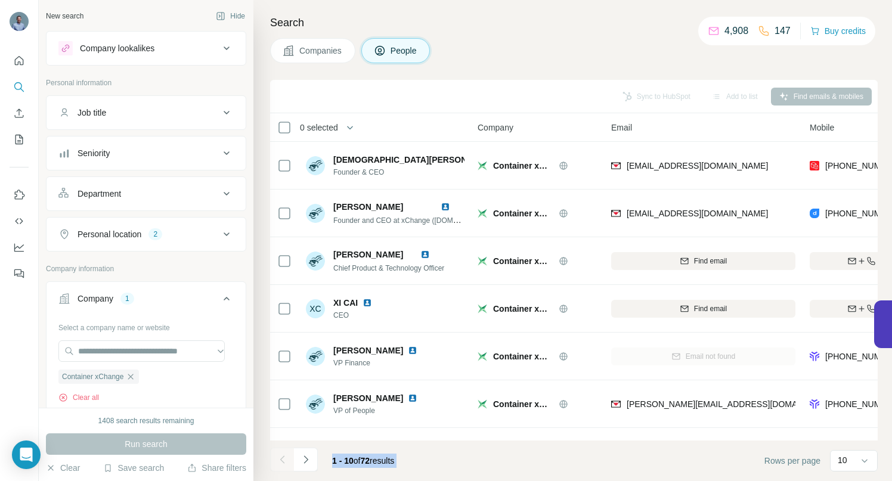
click at [282, 460] on div at bounding box center [282, 460] width 24 height 24
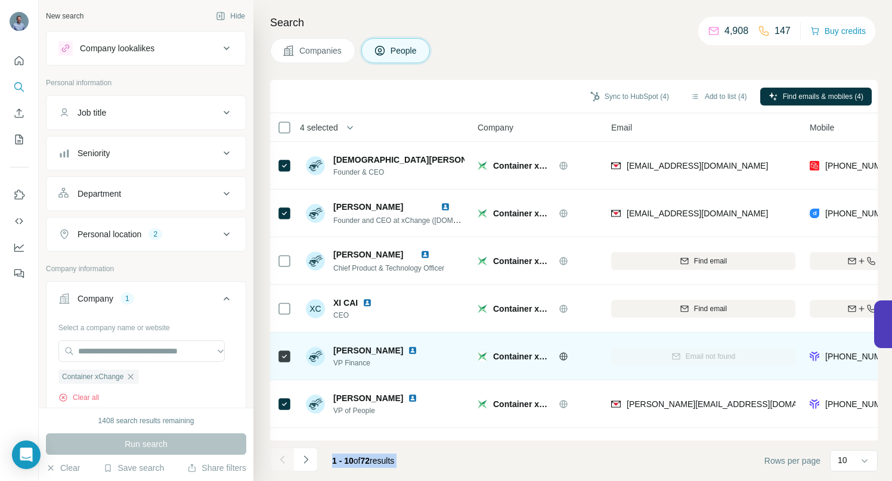
scroll to position [185, 0]
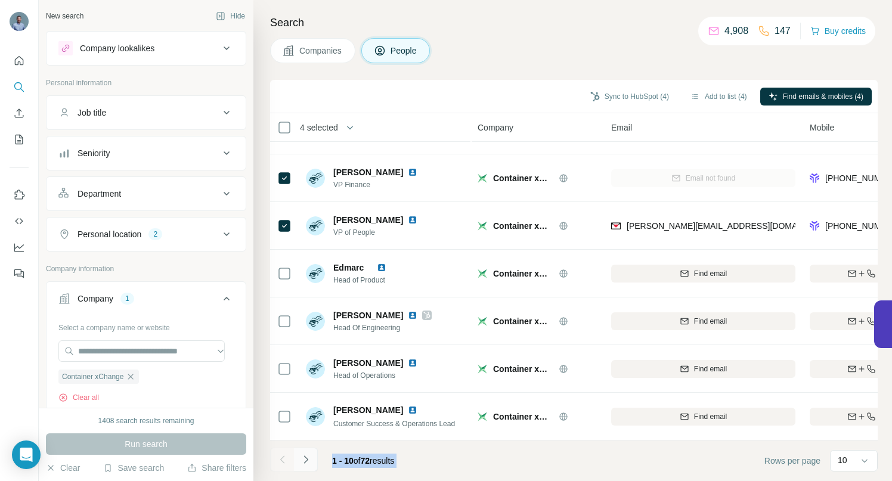
click at [308, 459] on icon "Navigate to next page" at bounding box center [306, 460] width 12 height 12
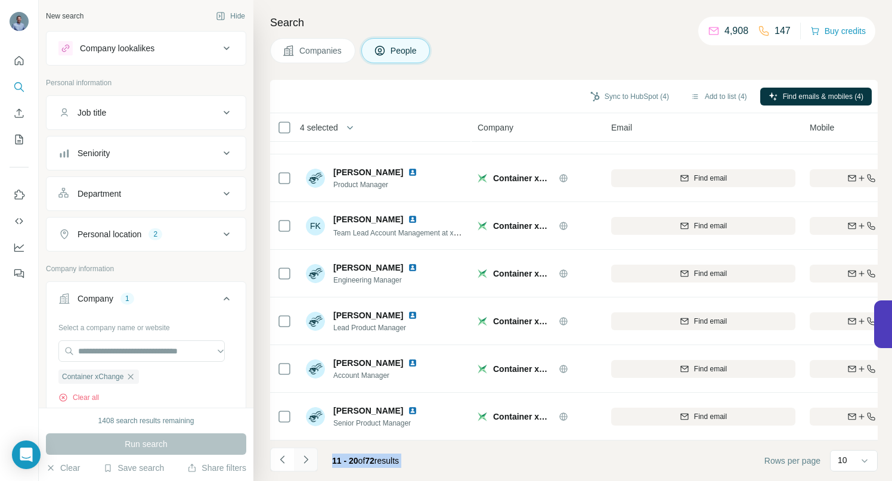
click at [308, 460] on icon "Navigate to next page" at bounding box center [306, 460] width 12 height 12
click at [308, 459] on icon "Navigate to next page" at bounding box center [306, 460] width 12 height 12
click at [306, 460] on icon "Navigate to next page" at bounding box center [306, 460] width 12 height 12
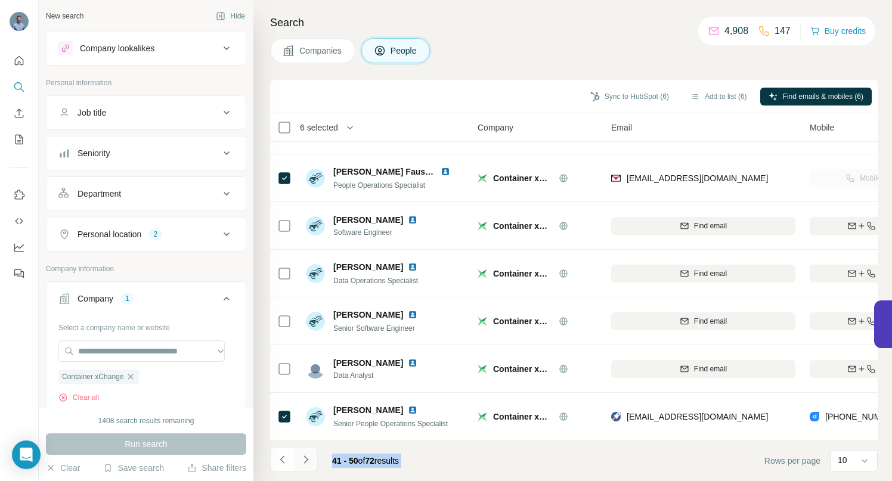
click at [307, 459] on icon "Navigate to next page" at bounding box center [306, 460] width 4 height 8
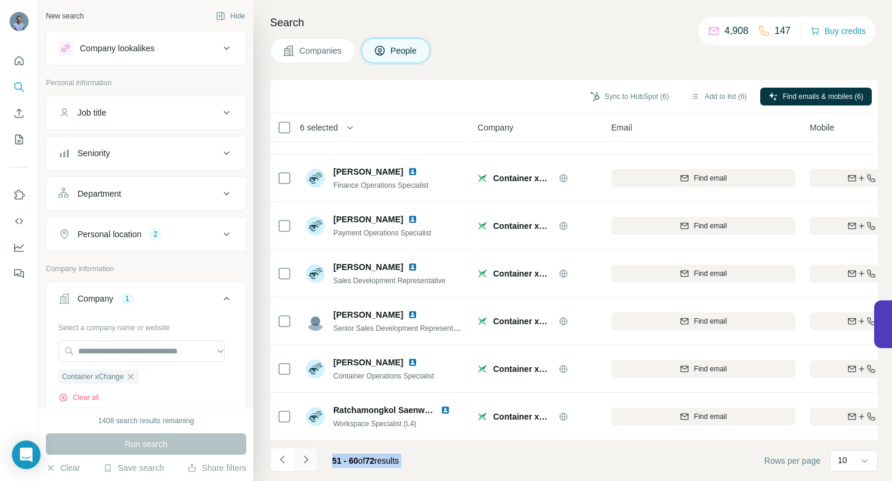
click at [309, 460] on icon "Navigate to next page" at bounding box center [306, 460] width 12 height 12
click at [622, 100] on button "Sync to HubSpot (6)" at bounding box center [629, 97] width 95 height 18
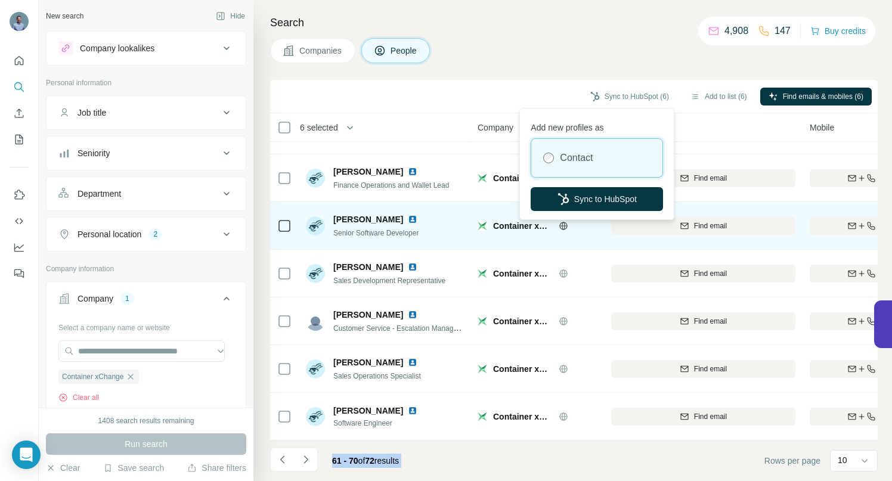
click at [585, 196] on button "Sync to HubSpot" at bounding box center [597, 199] width 132 height 24
